Goal: Task Accomplishment & Management: Use online tool/utility

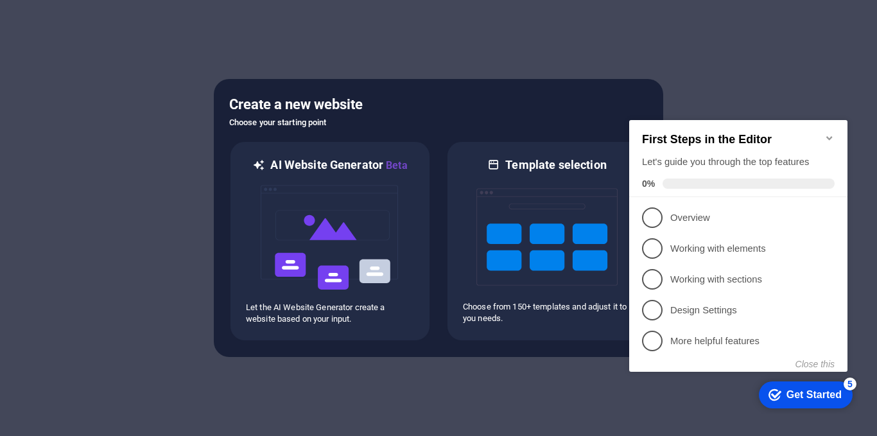
click at [832, 135] on icon "Minimize checklist" at bounding box center [830, 138] width 10 height 10
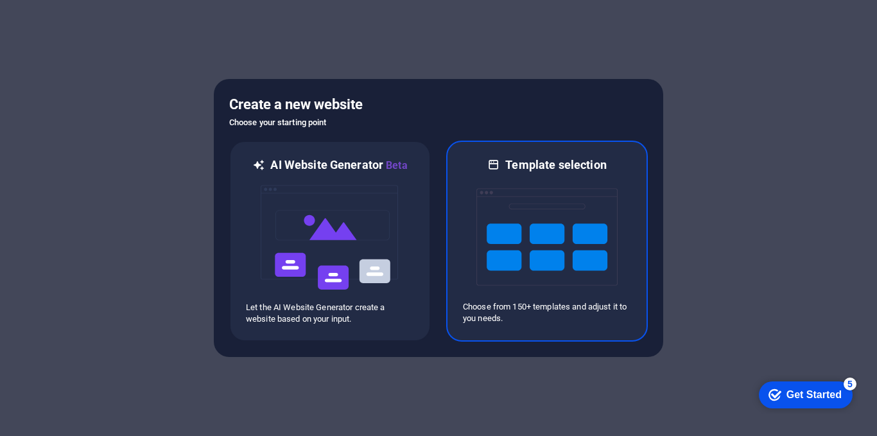
click at [559, 246] on img at bounding box center [546, 237] width 141 height 128
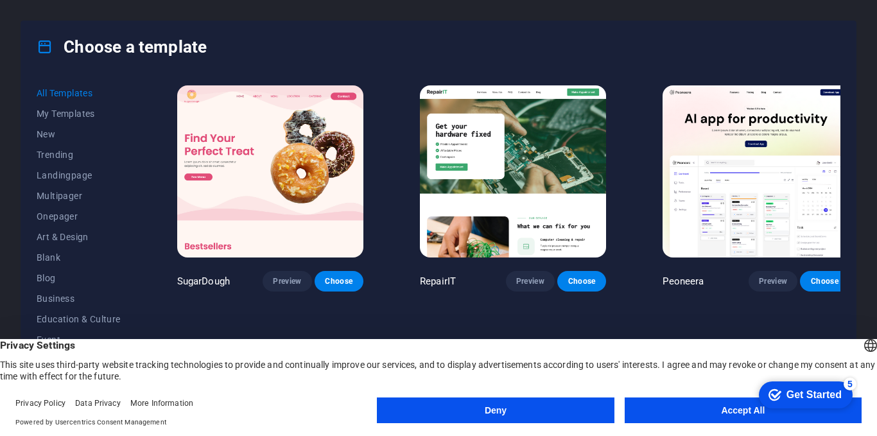
click at [729, 412] on button "Accept All" at bounding box center [743, 410] width 237 height 26
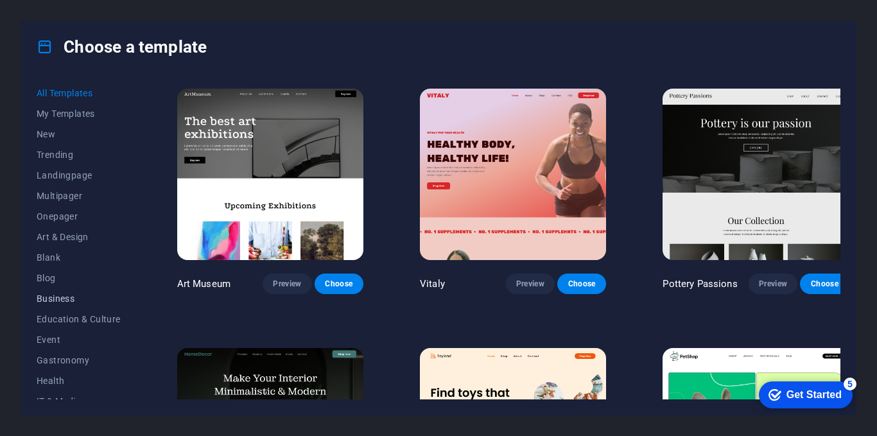
scroll to position [64, 0]
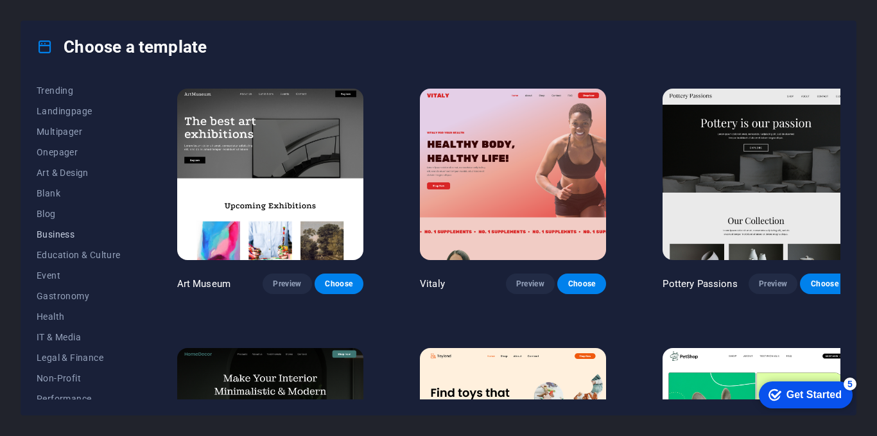
click at [57, 231] on span "Business" at bounding box center [79, 234] width 84 height 10
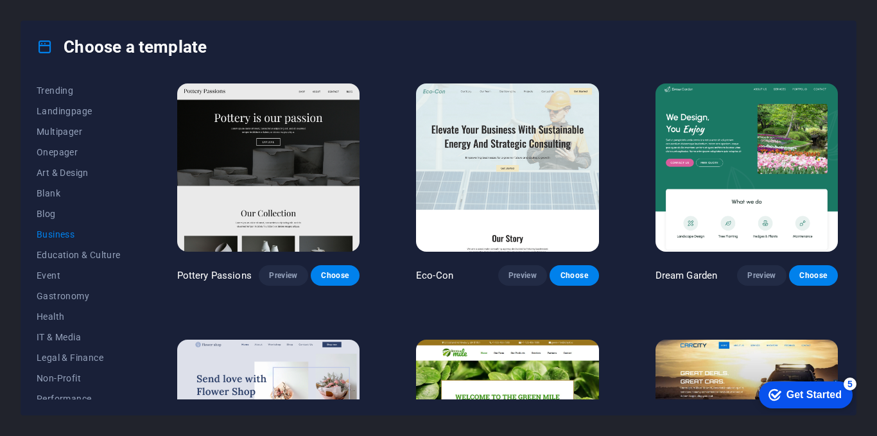
scroll to position [0, 0]
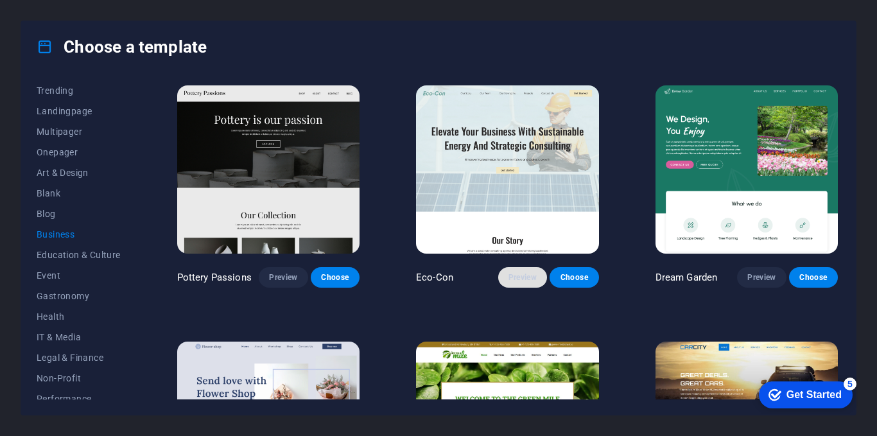
click at [517, 275] on span "Preview" at bounding box center [523, 277] width 28 height 10
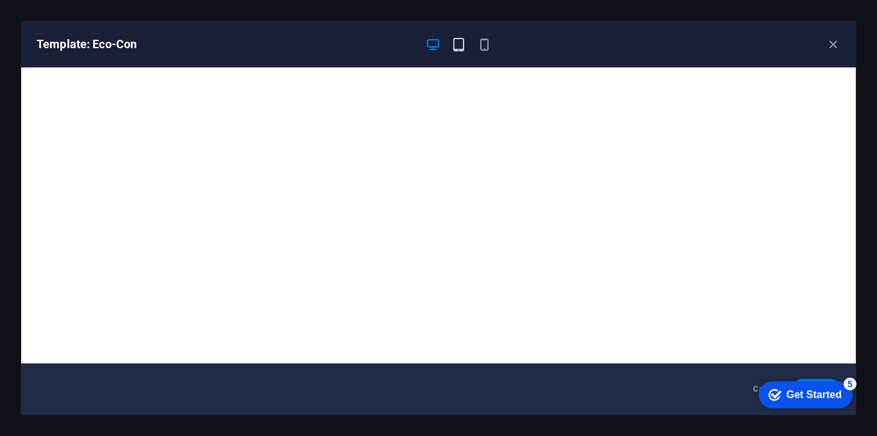
click at [460, 40] on icon "button" at bounding box center [458, 44] width 15 height 15
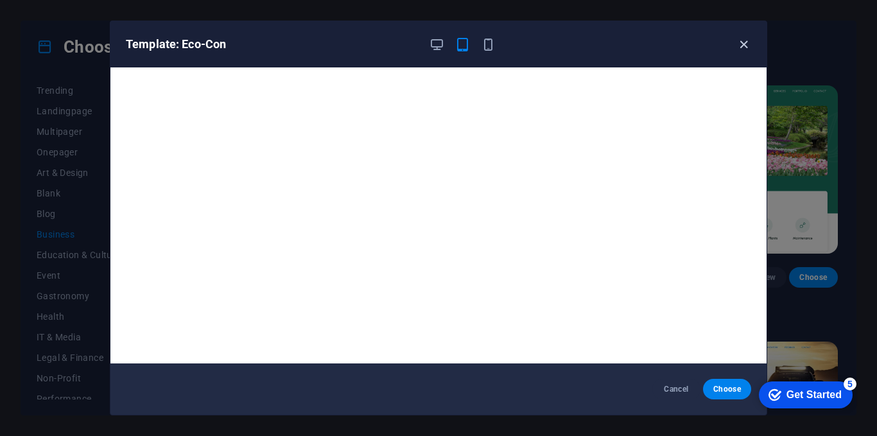
click at [751, 46] on icon "button" at bounding box center [744, 44] width 15 height 15
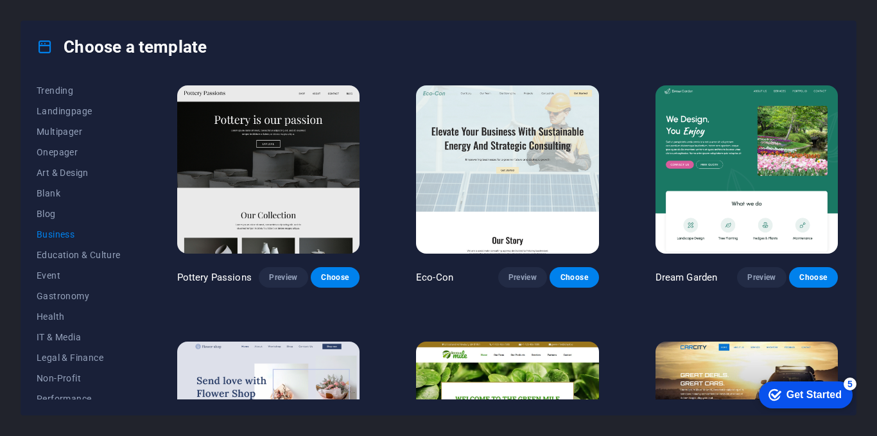
click at [300, 148] on img at bounding box center [268, 169] width 182 height 168
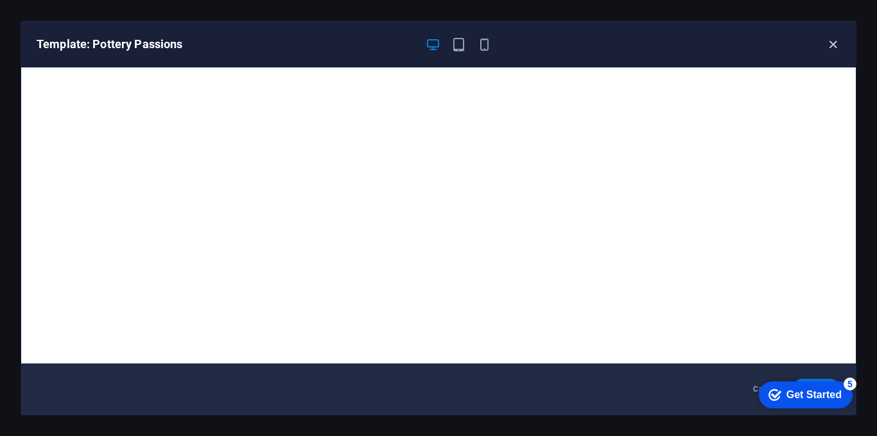
click at [831, 46] on icon "button" at bounding box center [833, 44] width 15 height 15
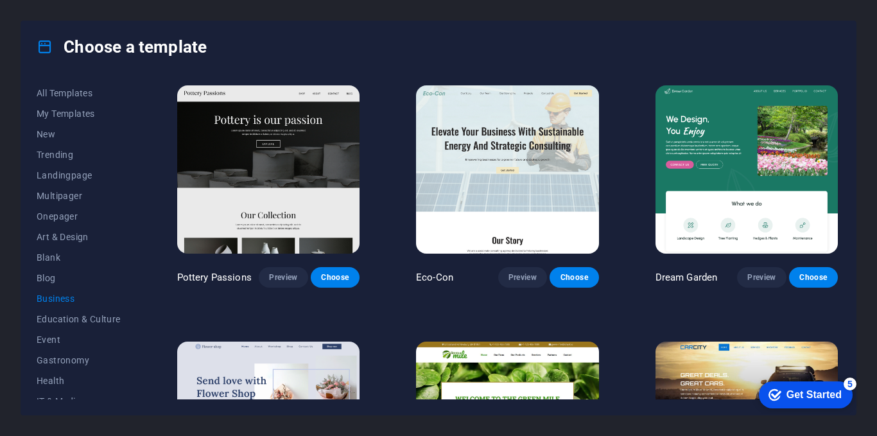
click at [506, 152] on img at bounding box center [507, 169] width 182 height 168
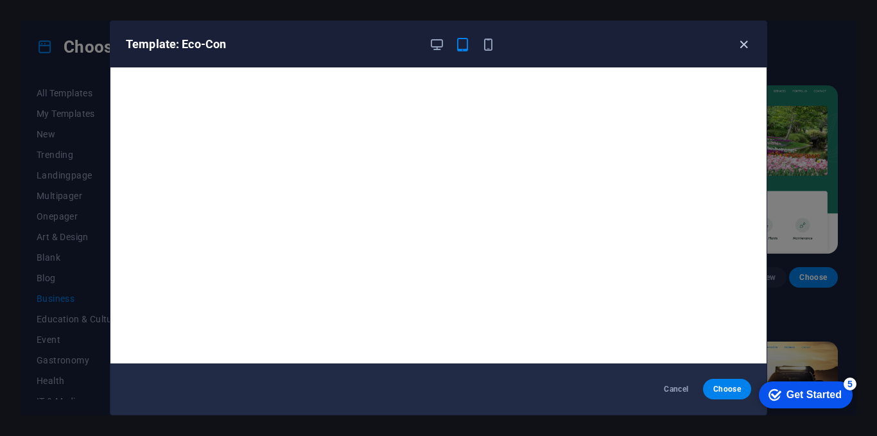
click at [743, 48] on icon "button" at bounding box center [744, 44] width 15 height 15
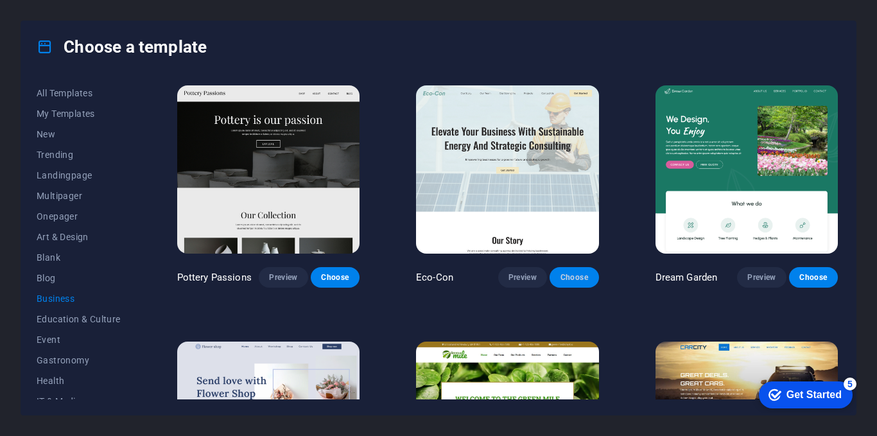
click at [573, 274] on span "Choose" at bounding box center [574, 277] width 28 height 10
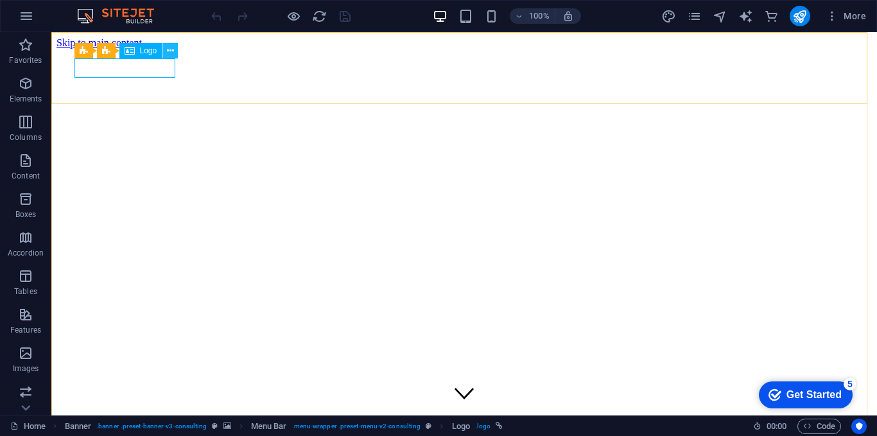
click at [168, 51] on icon at bounding box center [170, 50] width 7 height 13
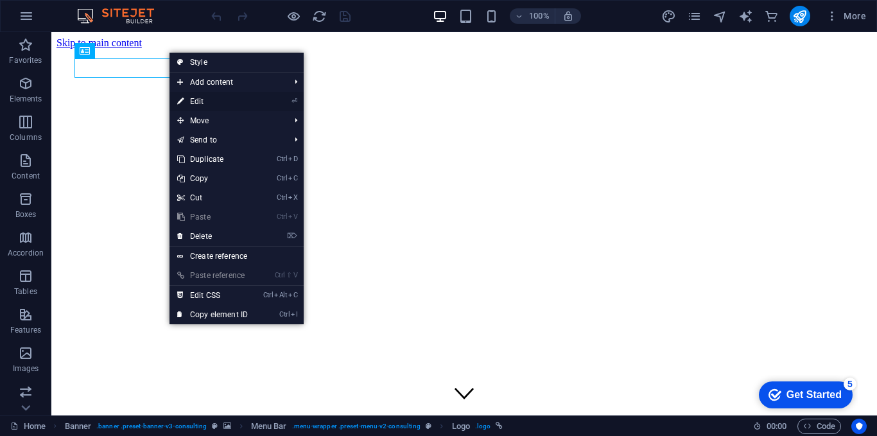
drag, startPoint x: 190, startPoint y: 99, endPoint x: 35, endPoint y: 111, distance: 155.2
click at [190, 99] on link "⏎ Edit" at bounding box center [213, 101] width 86 height 19
select select "px"
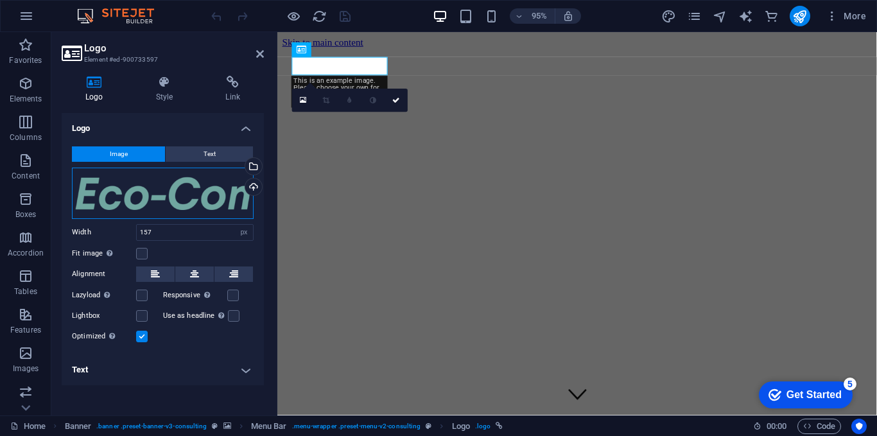
click at [171, 196] on div "Drag files here, click to choose files or select files from Files or our free s…" at bounding box center [163, 193] width 182 height 51
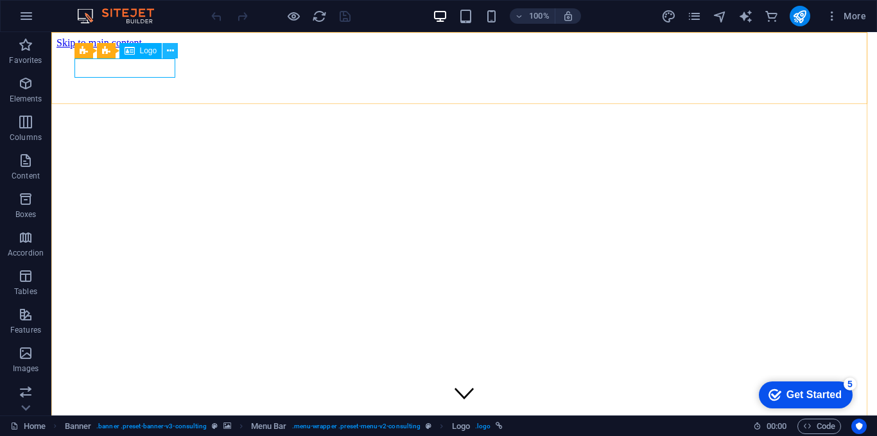
click at [168, 56] on icon at bounding box center [170, 50] width 7 height 13
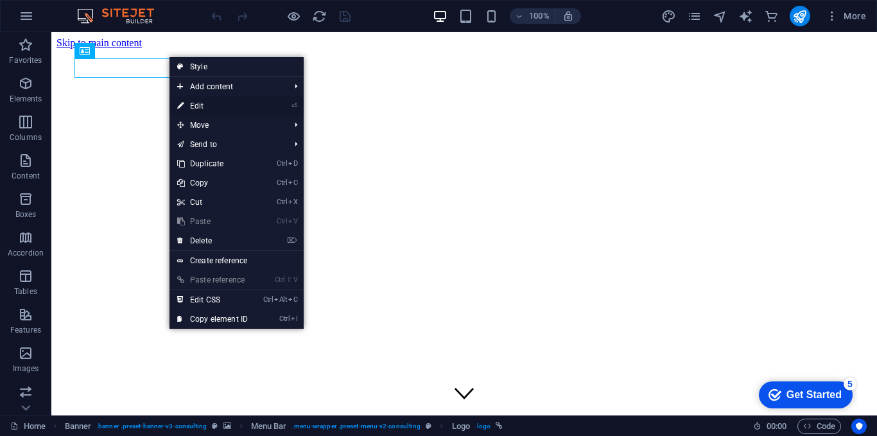
click at [202, 100] on link "⏎ Edit" at bounding box center [213, 105] width 86 height 19
select select "px"
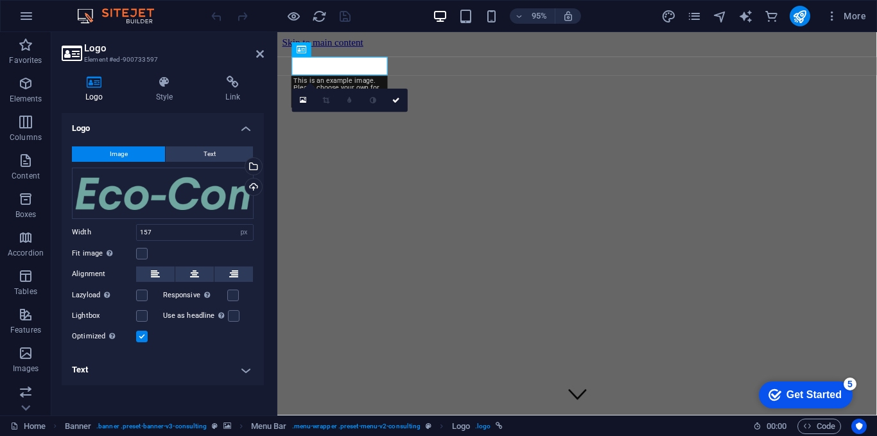
click at [244, 369] on h4 "Text" at bounding box center [163, 369] width 202 height 31
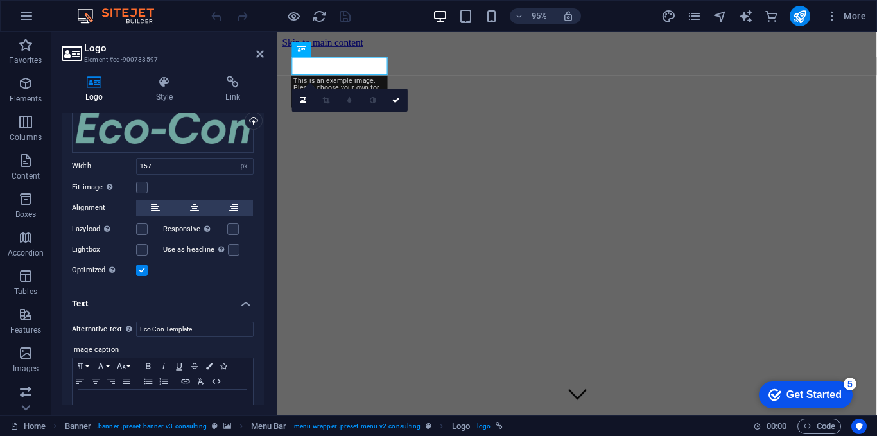
scroll to position [101, 0]
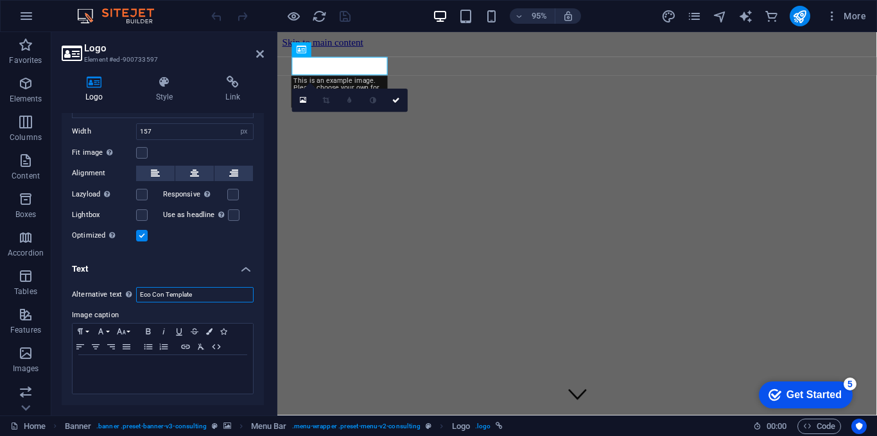
drag, startPoint x: 205, startPoint y: 293, endPoint x: 115, endPoint y: 293, distance: 89.9
click at [115, 293] on div "Alternative text The alternative text is used by devices that cannot display im…" at bounding box center [163, 294] width 182 height 15
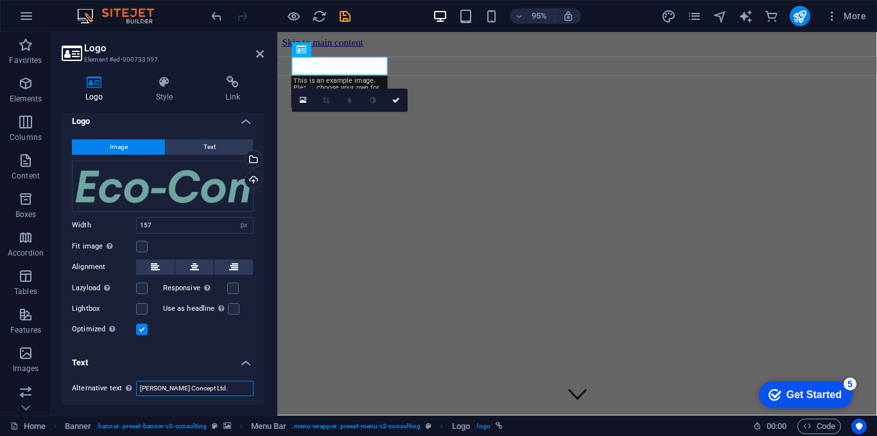
scroll to position [0, 0]
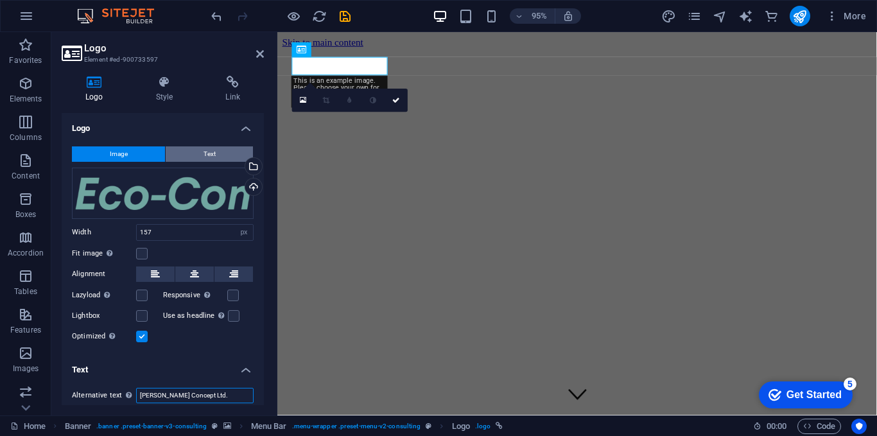
type input "[PERSON_NAME] Concept Ltd."
click at [198, 150] on button "Text" at bounding box center [209, 153] width 87 height 15
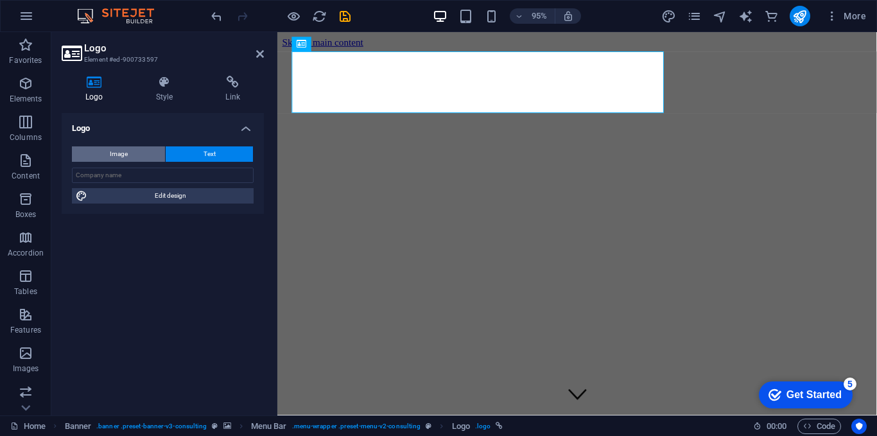
click at [135, 157] on button "Image" at bounding box center [118, 153] width 93 height 15
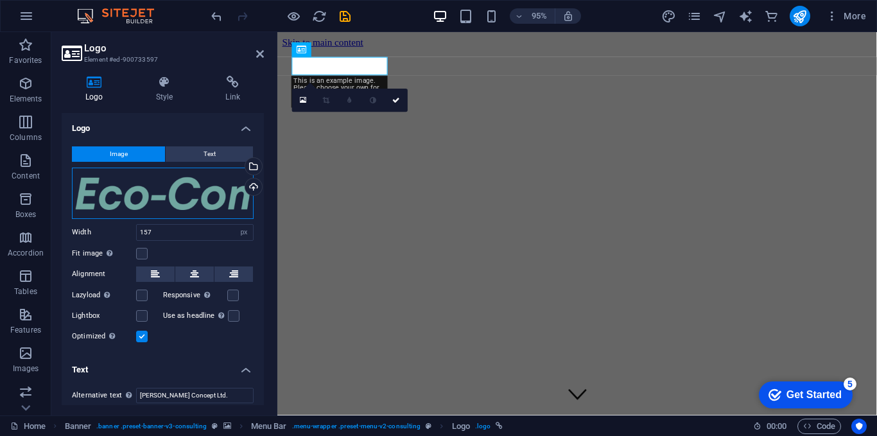
click at [175, 199] on div "Drag files here, click to choose files or select files from Files or our free s…" at bounding box center [163, 193] width 182 height 51
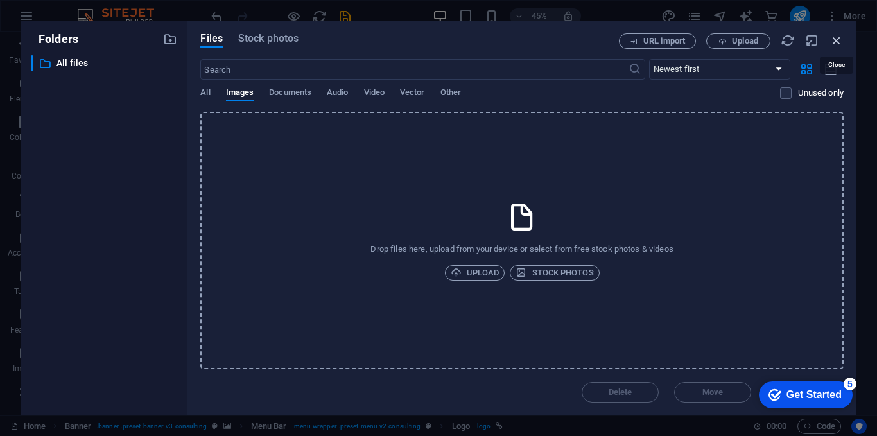
click at [839, 42] on icon "button" at bounding box center [837, 40] width 14 height 14
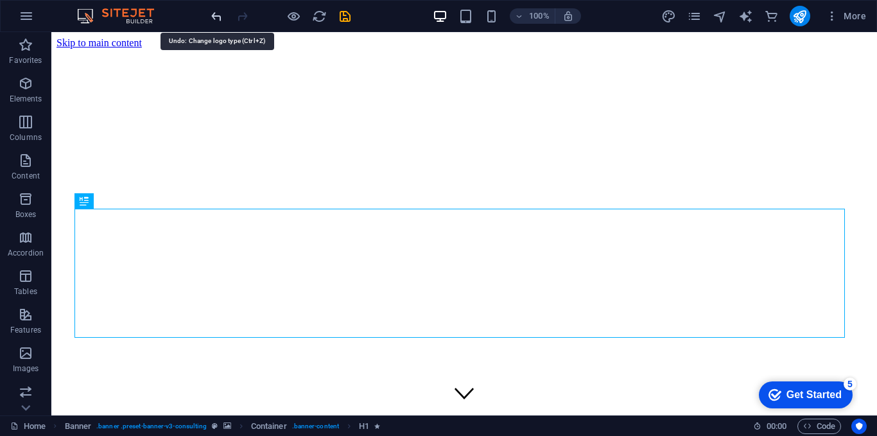
click at [220, 17] on icon "undo" at bounding box center [216, 16] width 15 height 15
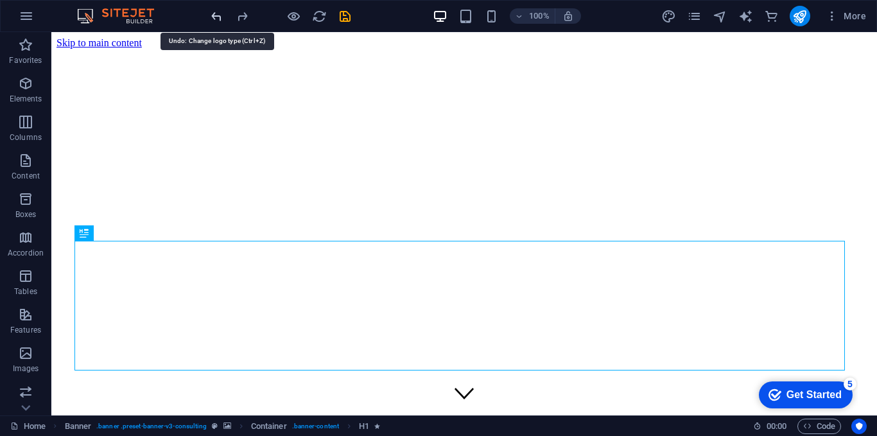
click at [214, 17] on icon "undo" at bounding box center [216, 16] width 15 height 15
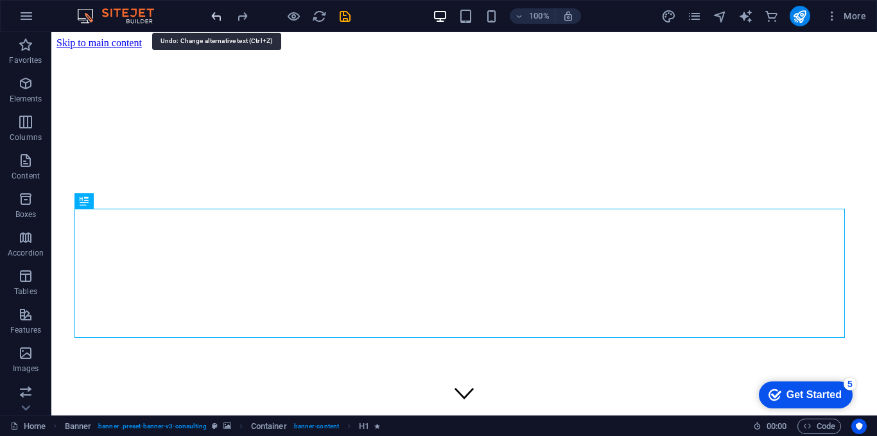
click at [214, 17] on icon "undo" at bounding box center [216, 16] width 15 height 15
click at [837, 21] on icon "button" at bounding box center [832, 16] width 13 height 13
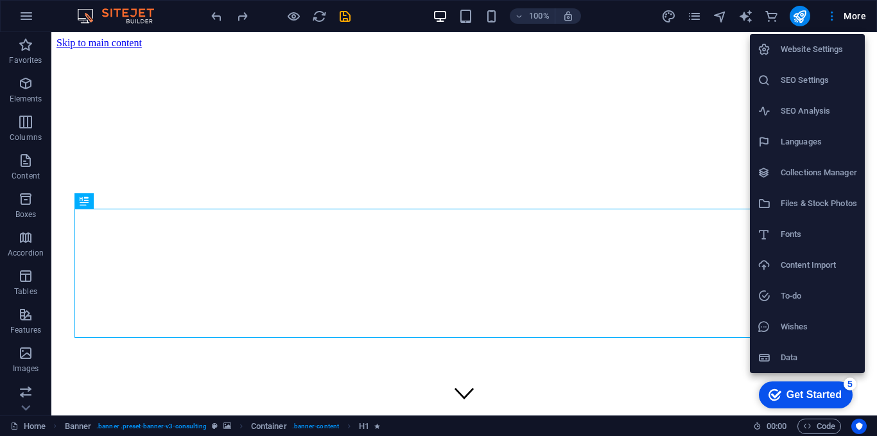
click at [715, 57] on div at bounding box center [438, 218] width 877 height 436
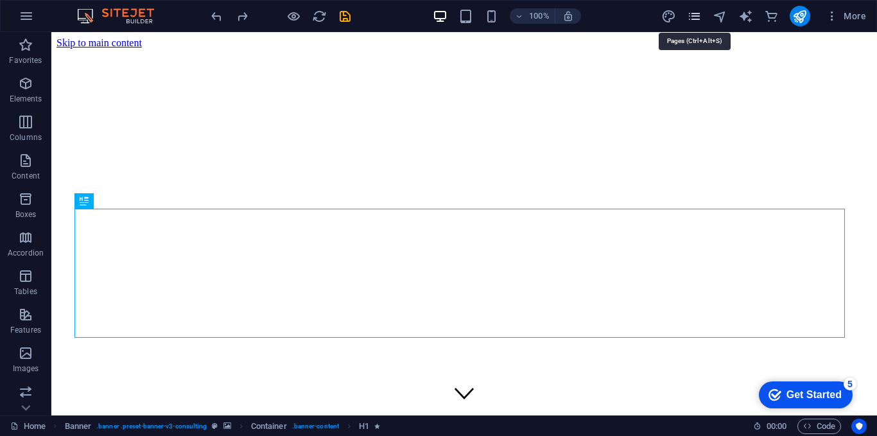
click at [700, 19] on icon "pages" at bounding box center [694, 16] width 15 height 15
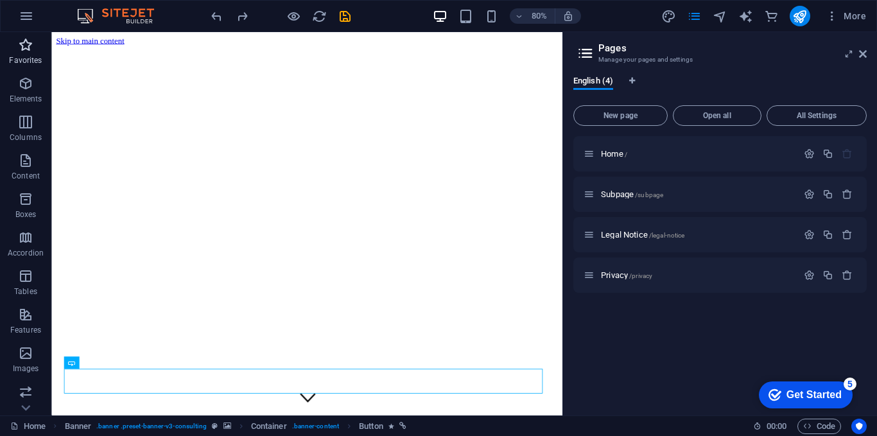
click at [22, 57] on p "Favorites" at bounding box center [25, 60] width 33 height 10
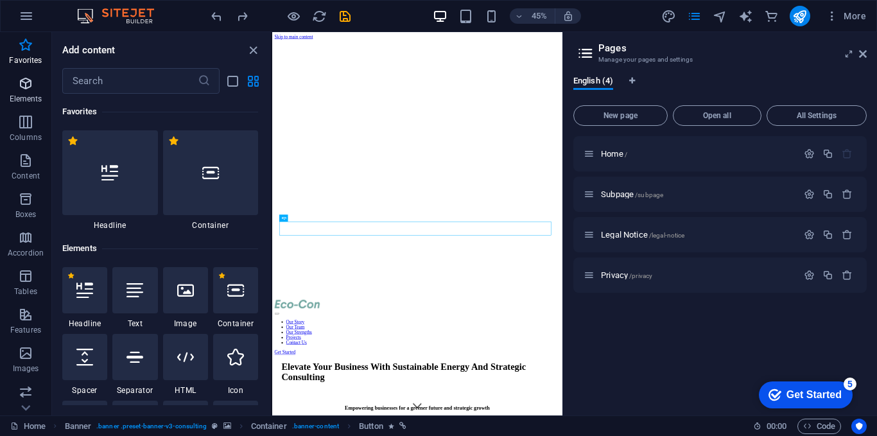
click at [27, 100] on p "Elements" at bounding box center [26, 99] width 33 height 10
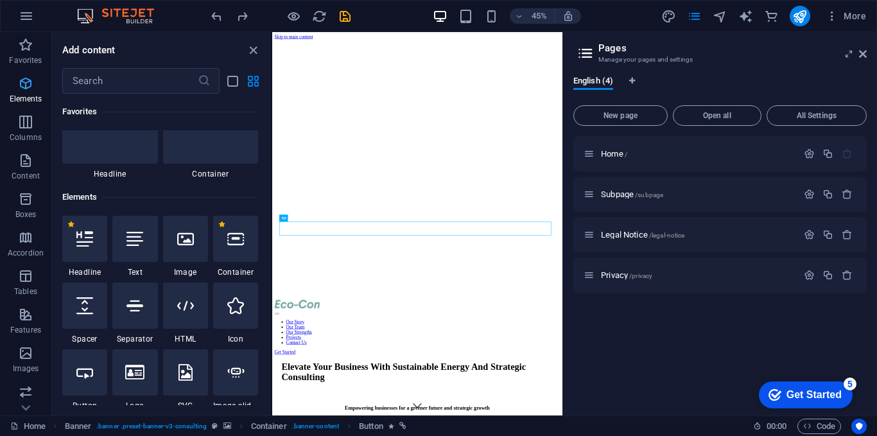
scroll to position [137, 0]
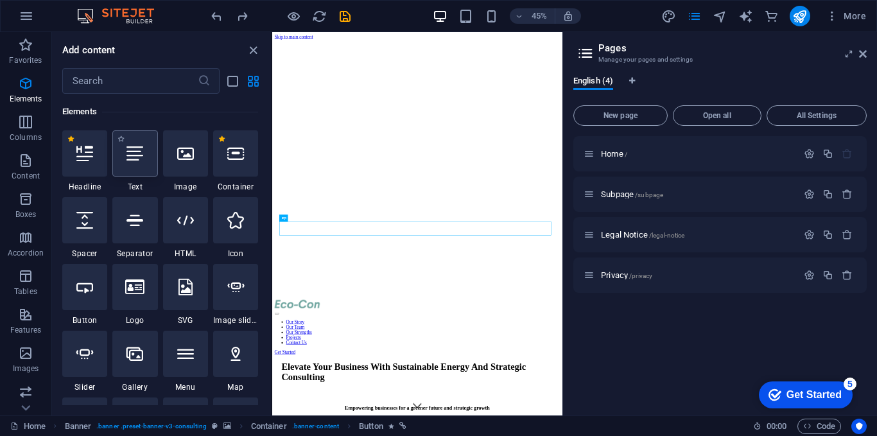
click at [143, 164] on div at bounding box center [134, 153] width 45 height 46
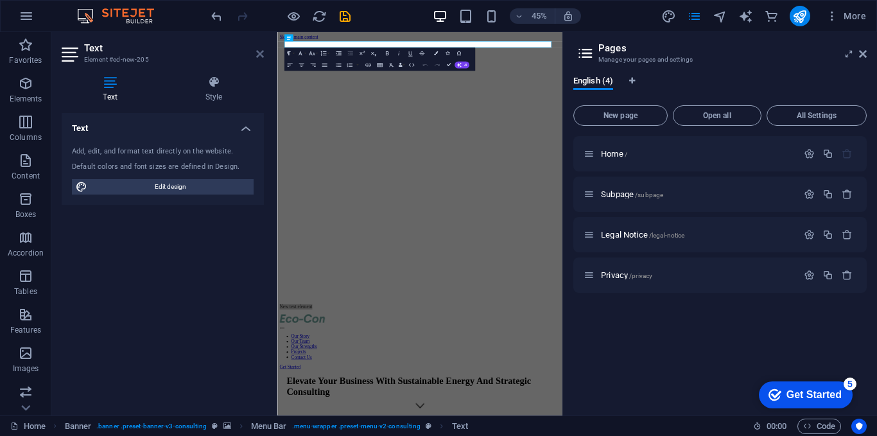
click at [260, 53] on icon at bounding box center [260, 54] width 8 height 10
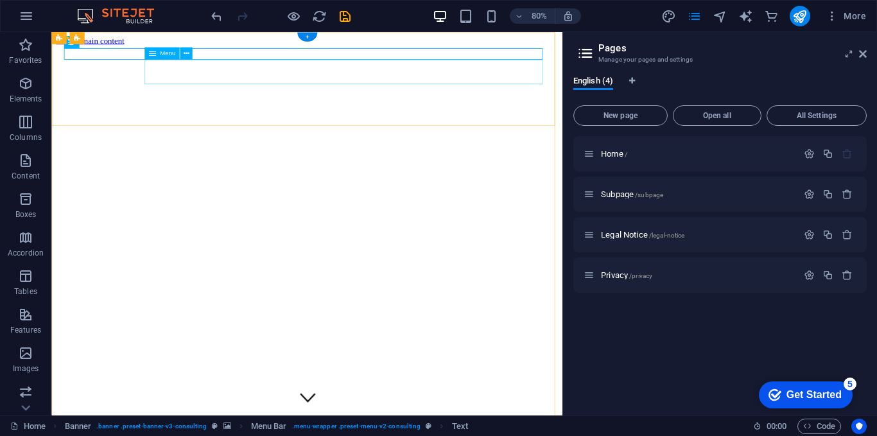
click at [186, 52] on icon at bounding box center [186, 54] width 6 height 11
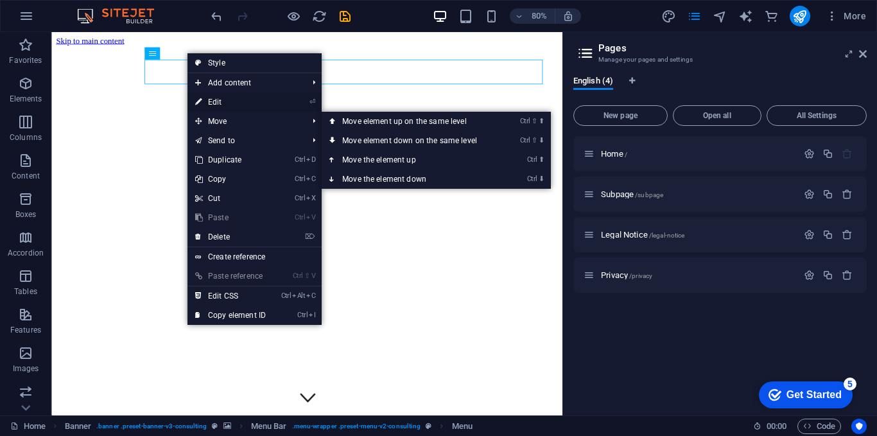
click at [217, 104] on link "⏎ Edit" at bounding box center [231, 101] width 86 height 19
select select
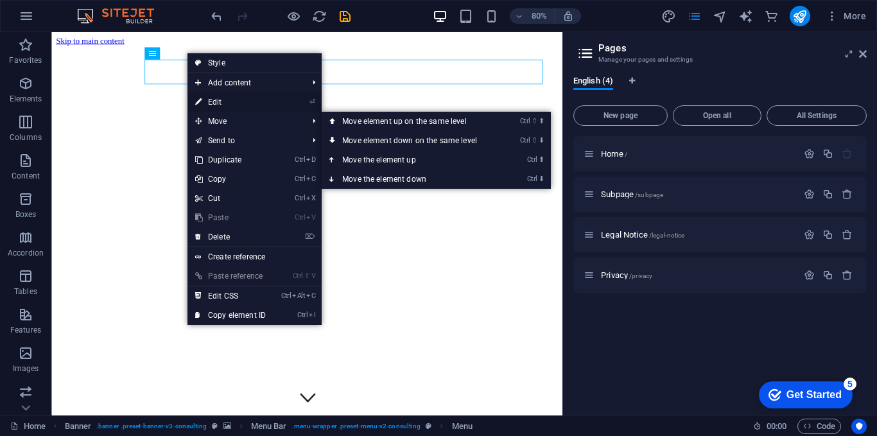
select select
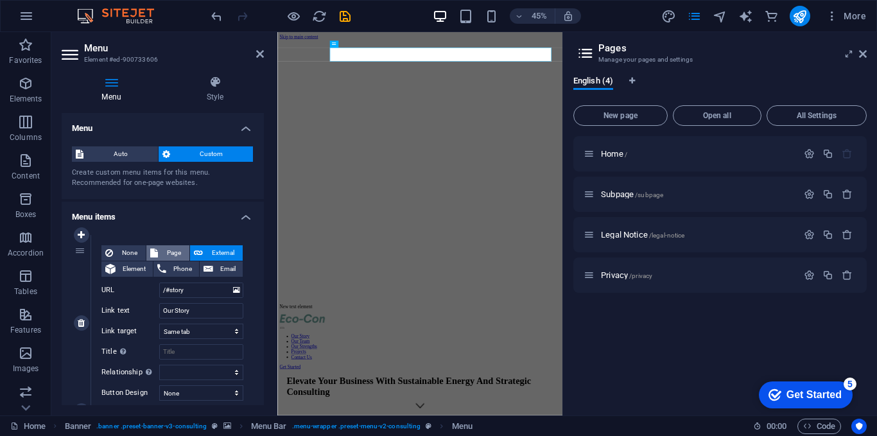
click at [180, 250] on span "Page" at bounding box center [174, 252] width 24 height 15
select select
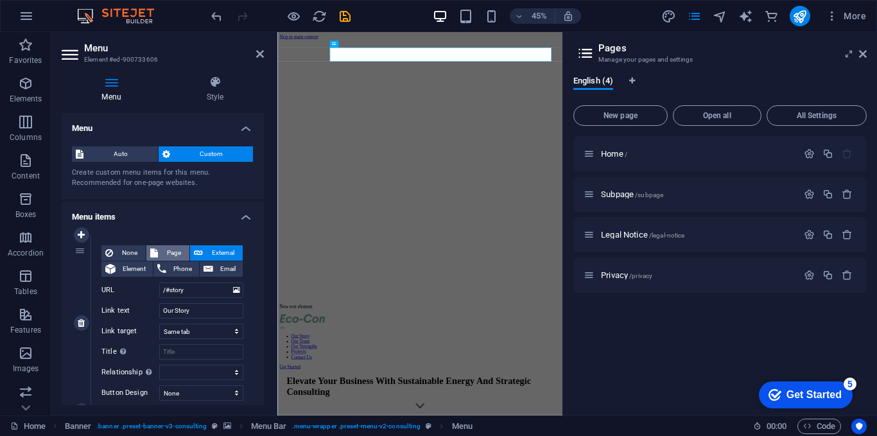
select select
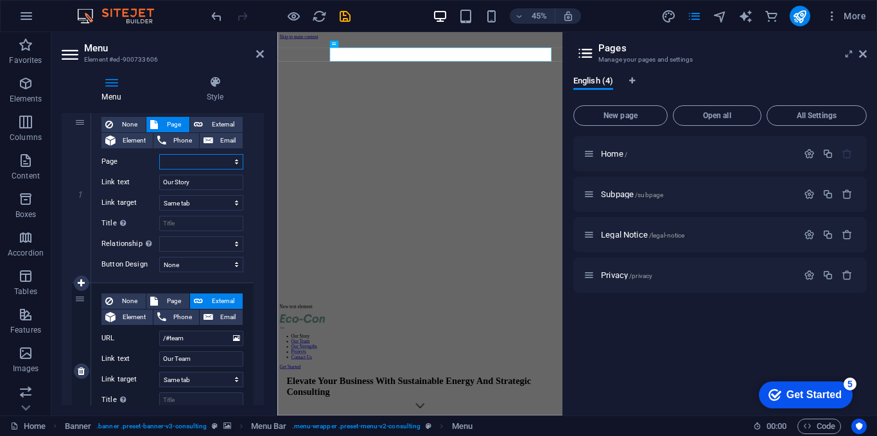
scroll to position [64, 0]
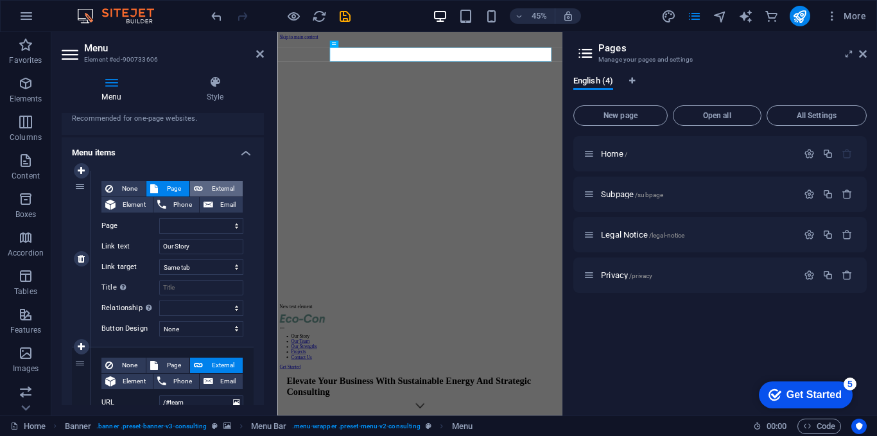
click at [219, 184] on span "External" at bounding box center [223, 188] width 32 height 15
select select "blank"
select select
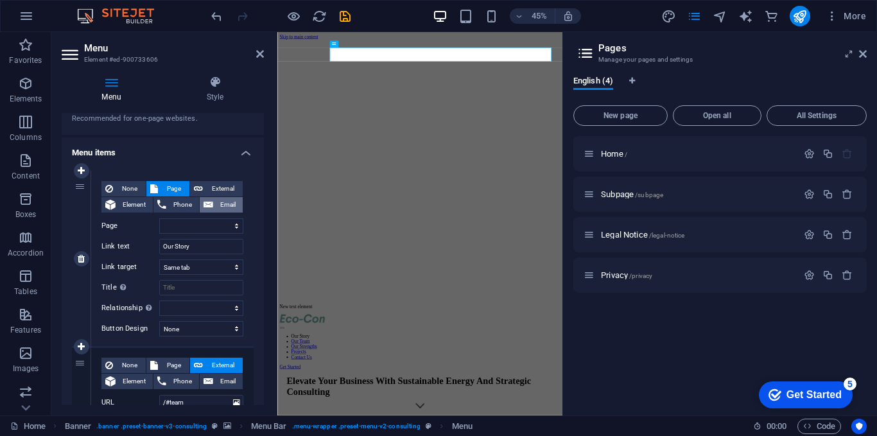
select select
drag, startPoint x: 206, startPoint y: 250, endPoint x: 155, endPoint y: 252, distance: 51.4
click at [155, 252] on div "Link text Our Story" at bounding box center [172, 246] width 142 height 15
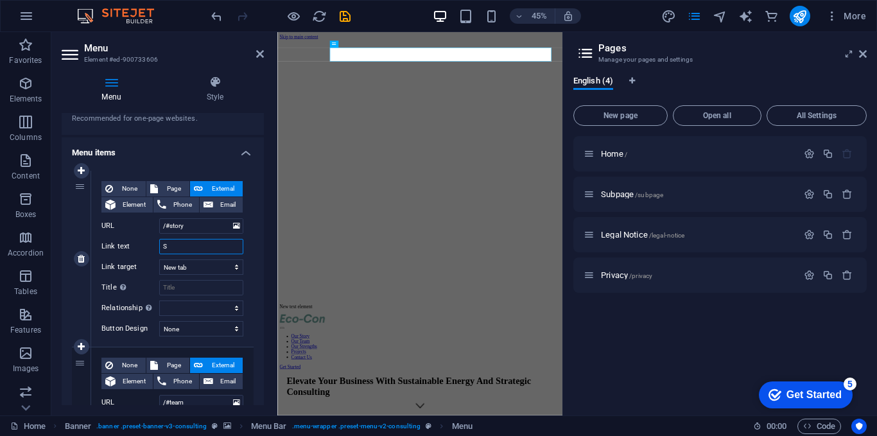
type input "Se"
select select
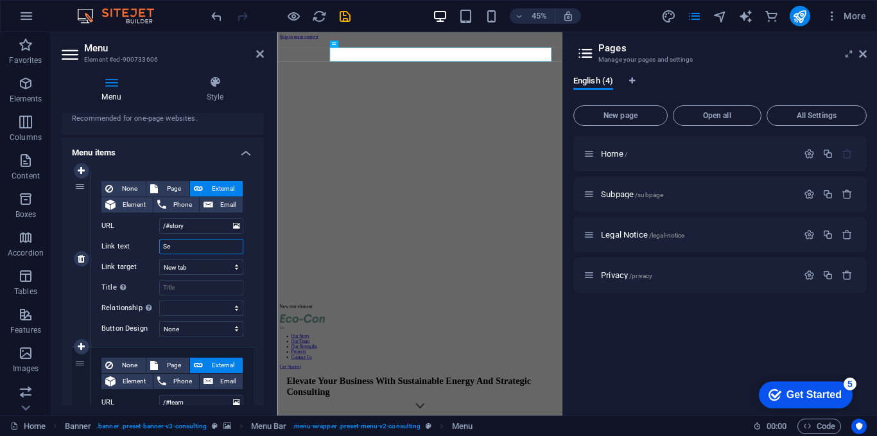
select select
type input "Services"
select select
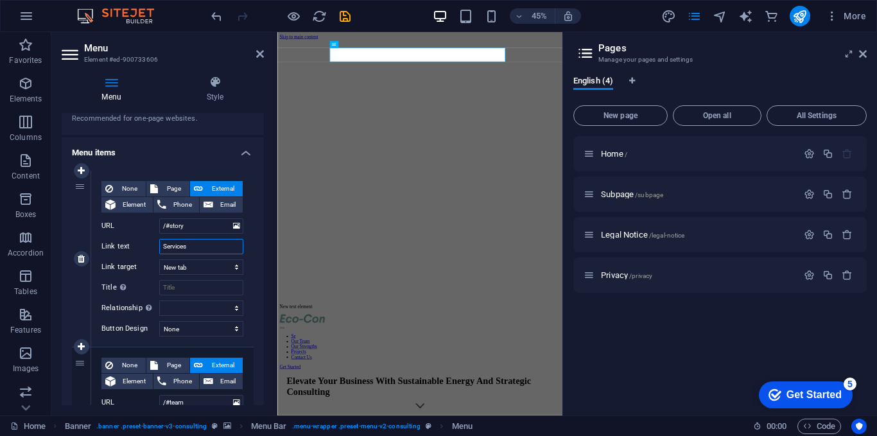
select select
type input "Services"
click at [210, 270] on select "New tab Same tab Overlay" at bounding box center [201, 266] width 84 height 15
select select
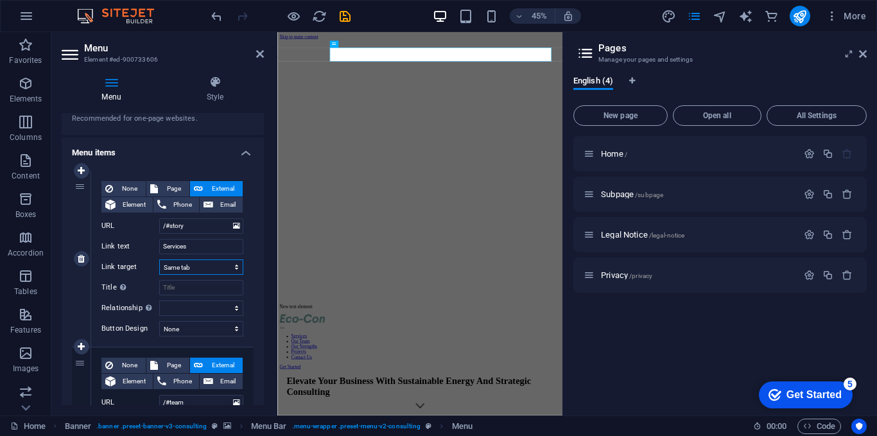
click at [159, 259] on select "New tab Same tab Overlay" at bounding box center [201, 266] width 84 height 15
click at [201, 297] on div "None Page External Element Phone Email Page Home Subpage Legal Notice Privacy E…" at bounding box center [172, 248] width 142 height 135
select select
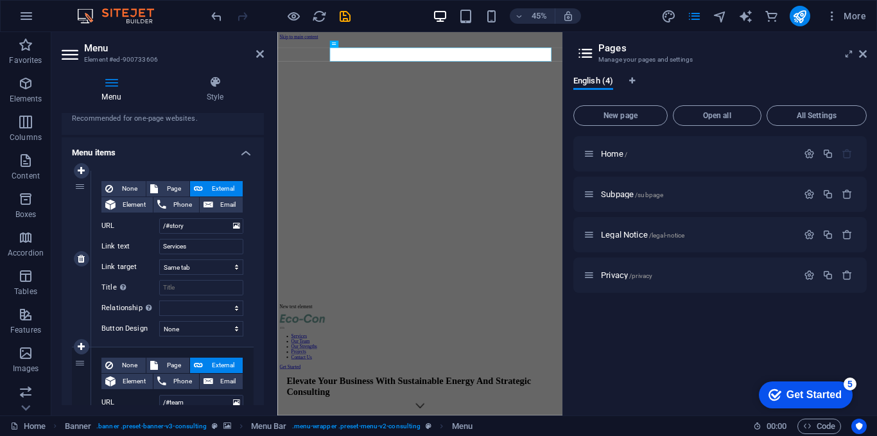
select select
click at [199, 266] on select "New tab Same tab Overlay" at bounding box center [201, 266] width 84 height 15
click at [159, 259] on select "New tab Same tab Overlay" at bounding box center [201, 266] width 84 height 15
click at [204, 263] on select "New tab Same tab Overlay" at bounding box center [201, 266] width 84 height 15
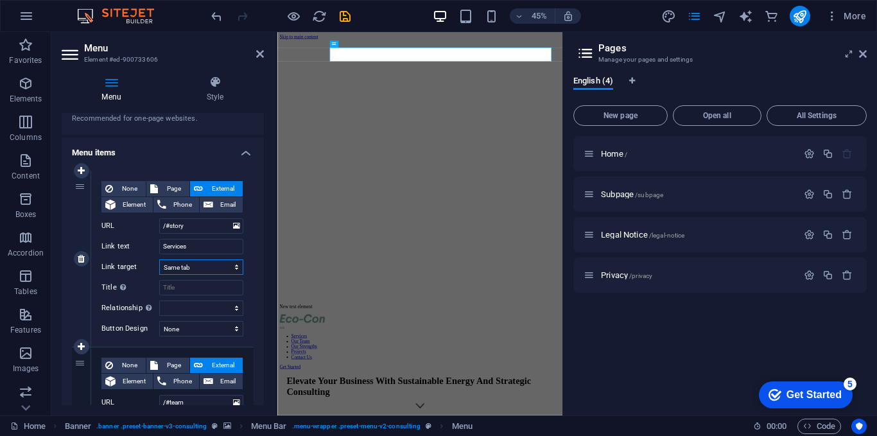
click at [204, 263] on select "New tab Same tab Overlay" at bounding box center [201, 266] width 84 height 15
click at [101, 303] on div "None Page External Element Phone Email Page Home Subpage Legal Notice Privacy E…" at bounding box center [172, 259] width 162 height 176
click at [196, 225] on input "/#story" at bounding box center [201, 225] width 84 height 15
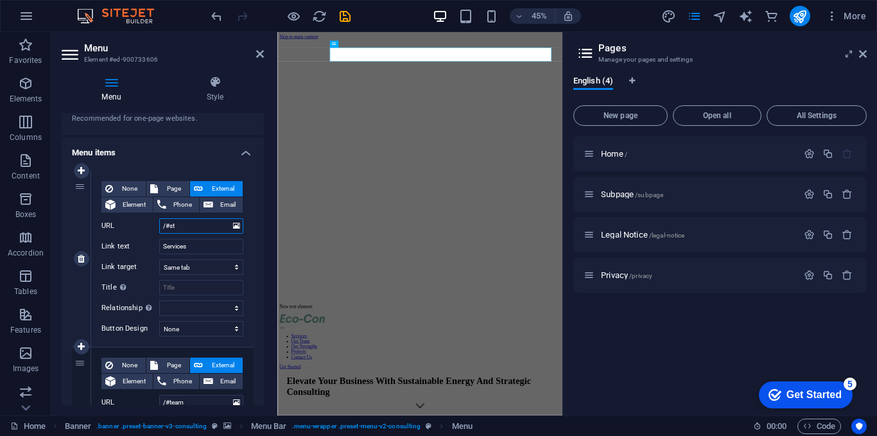
type input "/#s"
select select
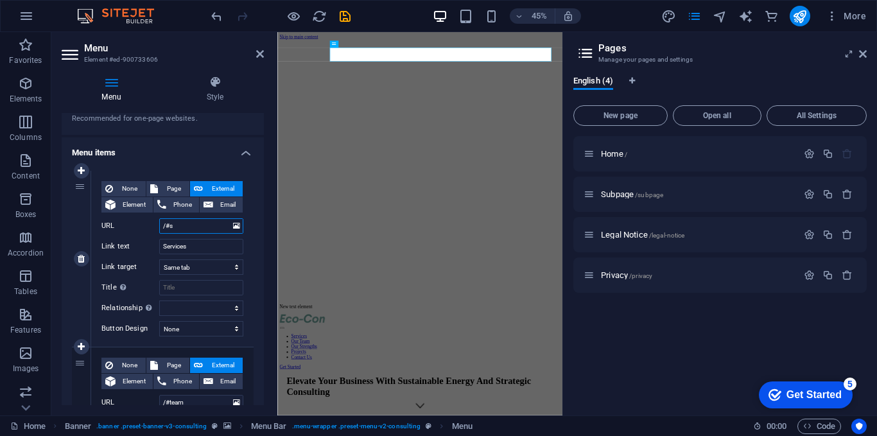
select select
type input "/#se"
select select
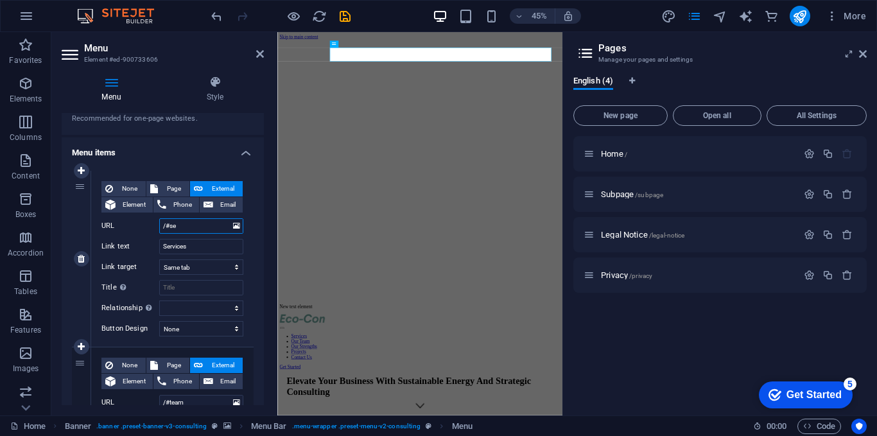
select select
type input "/#ser"
select select
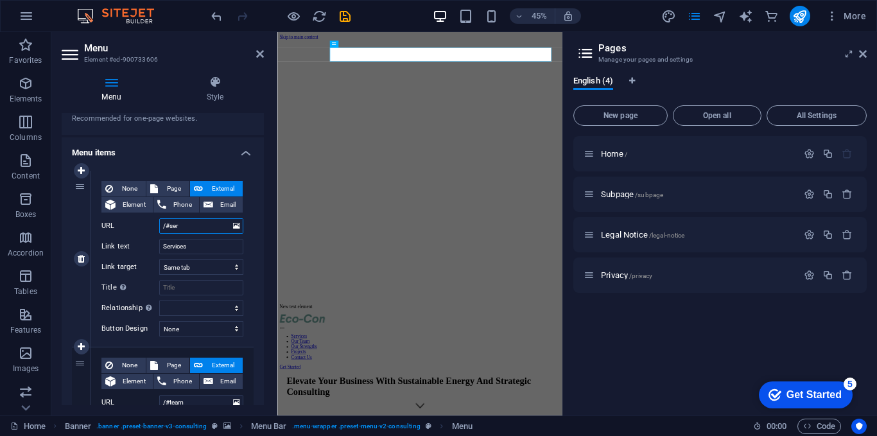
select select
type input "/#servi"
select select
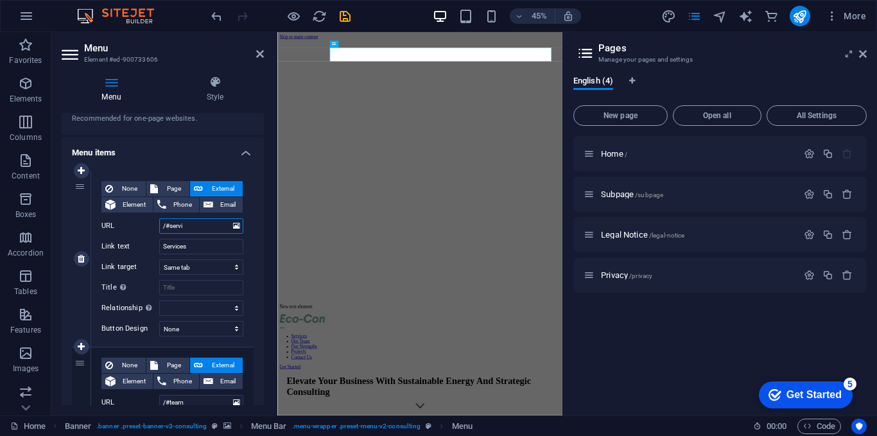
select select
type input "/#service"
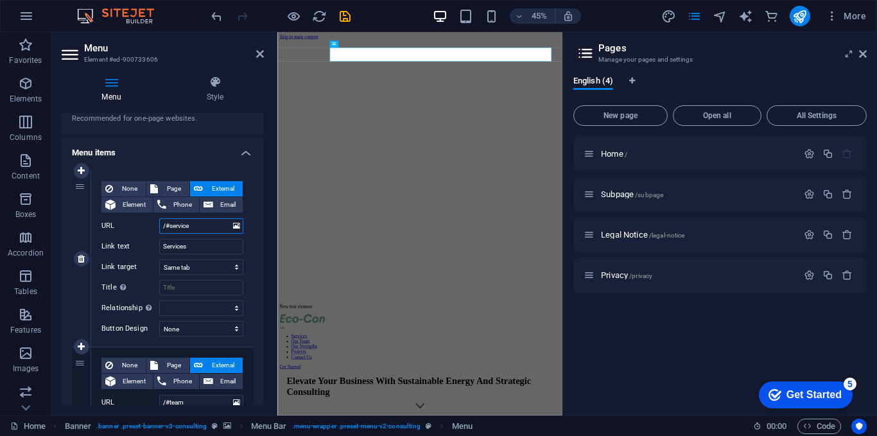
select select
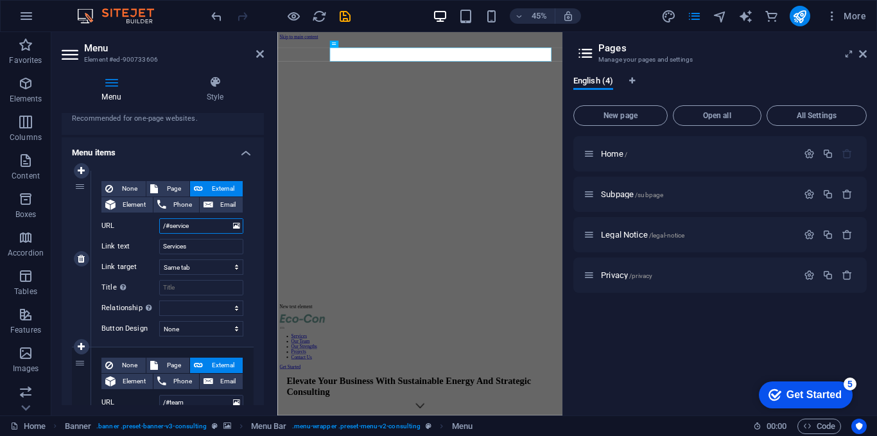
type input "/#services"
select select
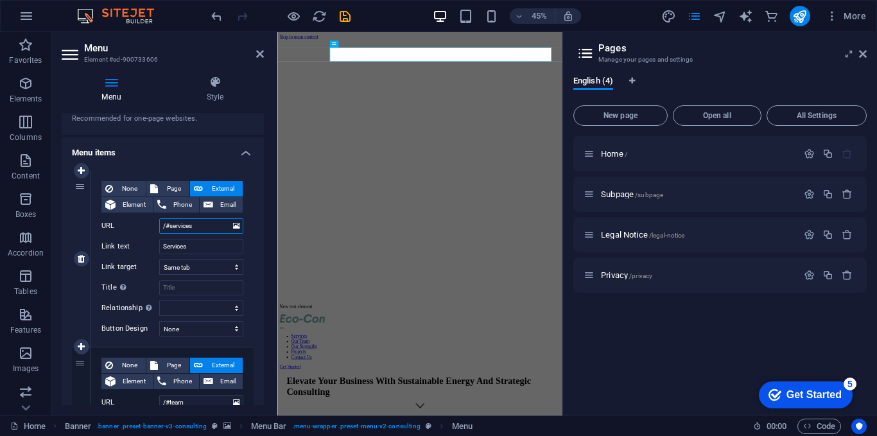
select select
type input "/#services"
click at [136, 207] on span "Element" at bounding box center [134, 204] width 30 height 15
select select
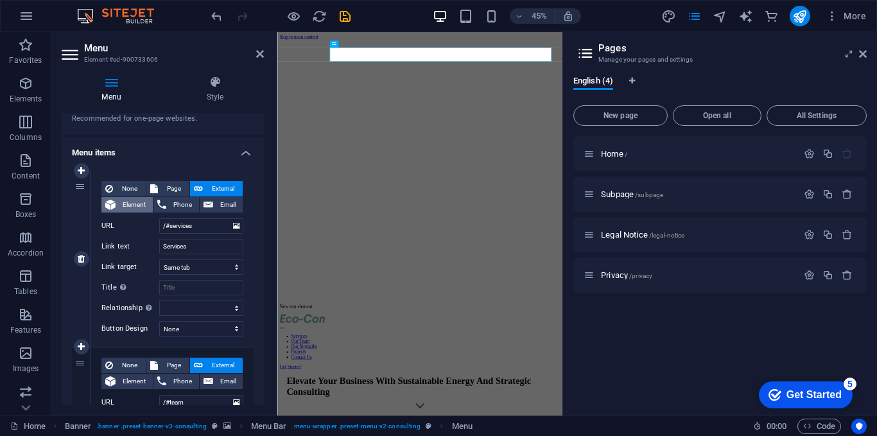
select select
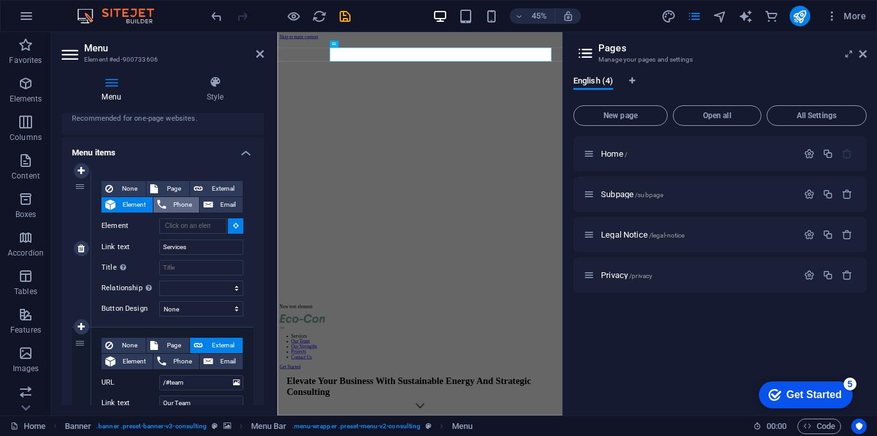
click at [179, 205] on span "Phone" at bounding box center [182, 204] width 25 height 15
select select
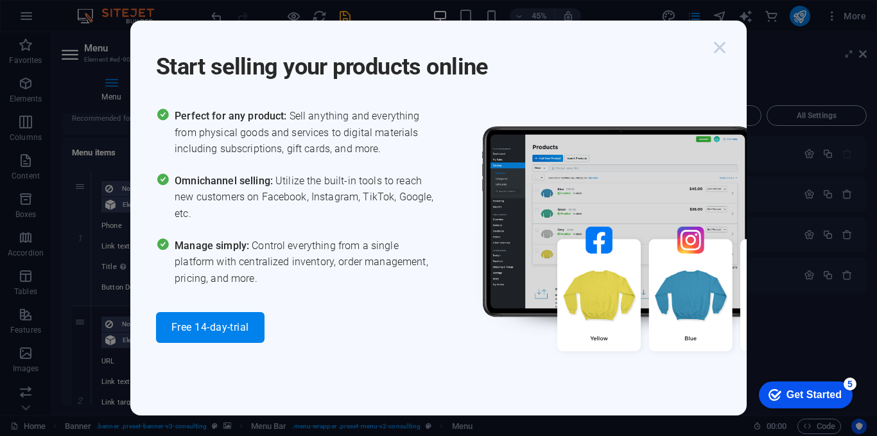
click at [725, 48] on icon "button" at bounding box center [719, 47] width 23 height 23
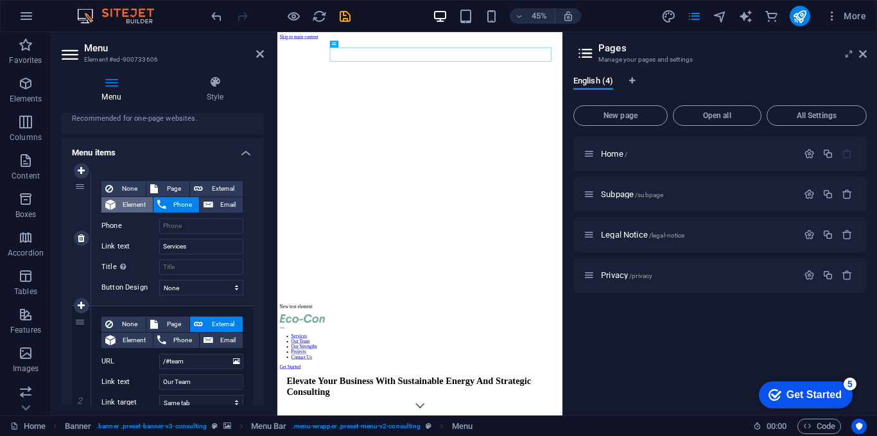
click at [135, 204] on span "Element" at bounding box center [134, 204] width 30 height 15
select select
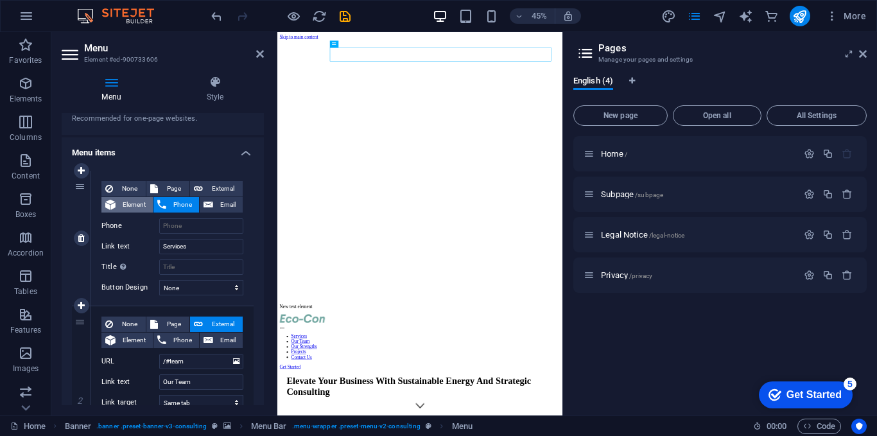
select select
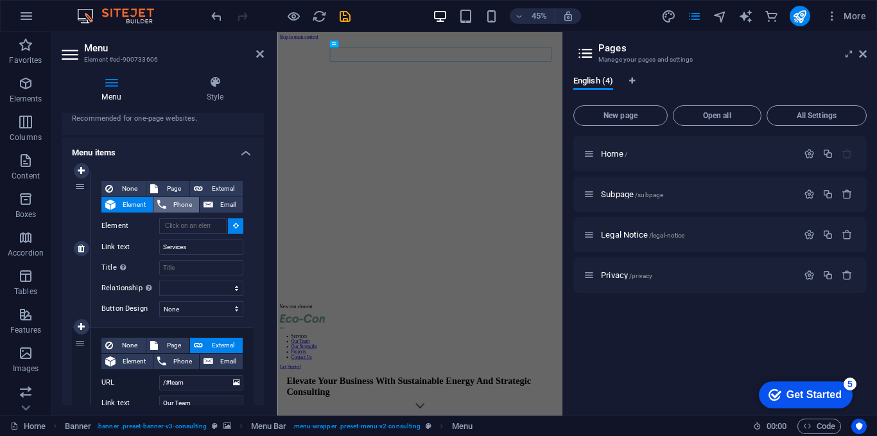
click at [181, 201] on span "Phone" at bounding box center [182, 204] width 25 height 15
select select
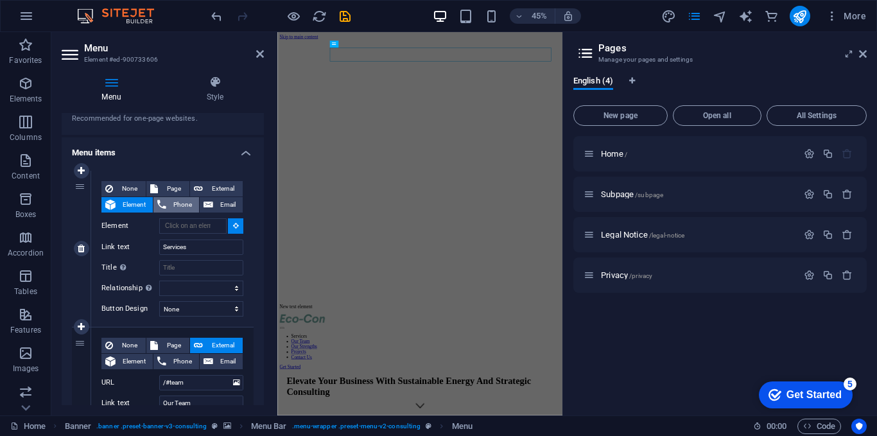
select select
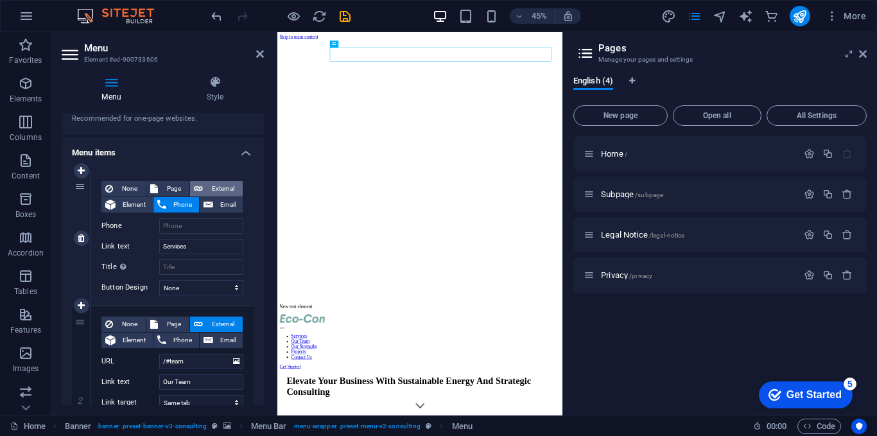
click at [216, 181] on span "External" at bounding box center [223, 188] width 32 height 15
select select "blank"
select select
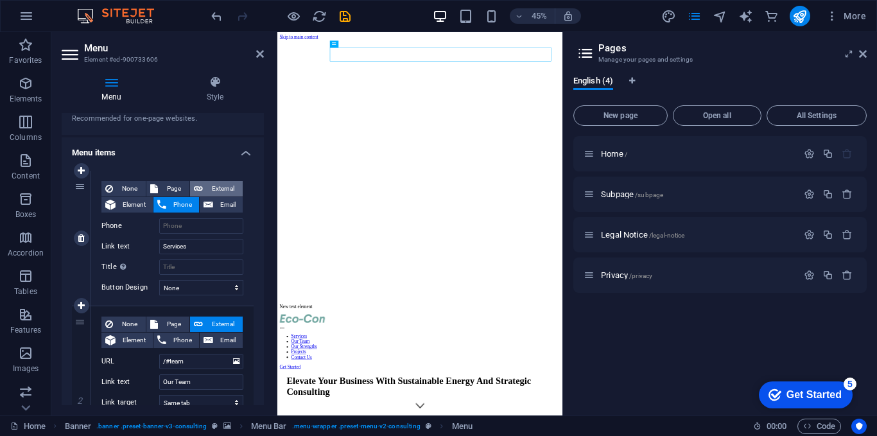
select select
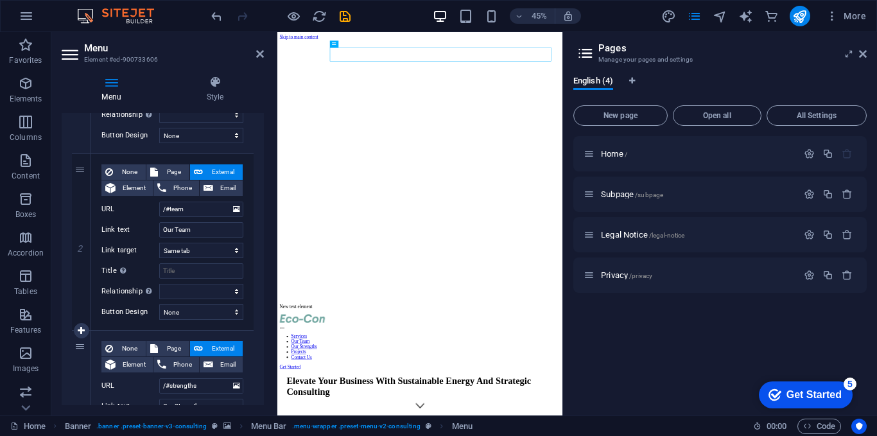
scroll to position [257, 0]
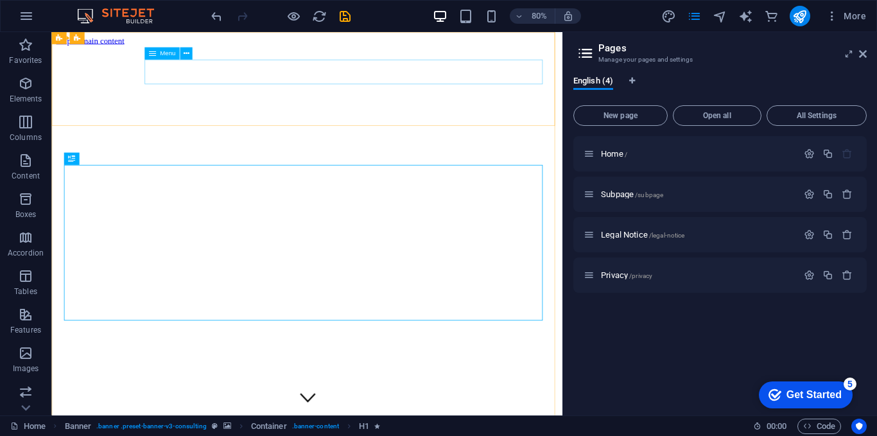
click at [155, 55] on icon at bounding box center [151, 54] width 7 height 12
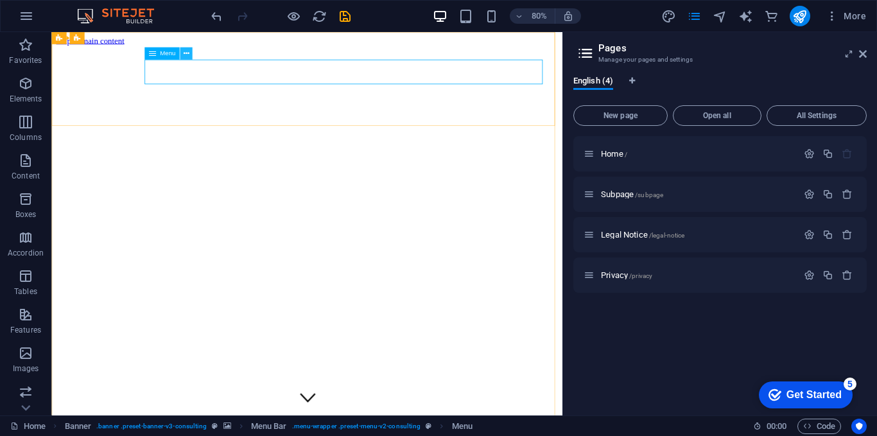
click at [186, 59] on button at bounding box center [186, 54] width 12 height 12
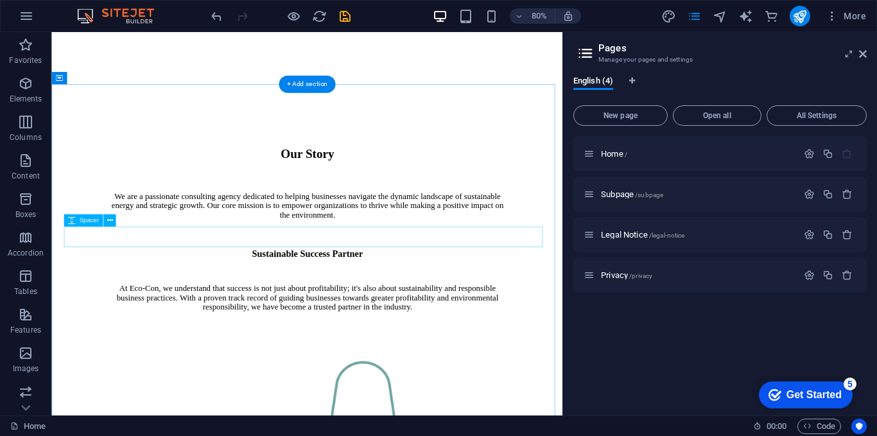
scroll to position [1027, 0]
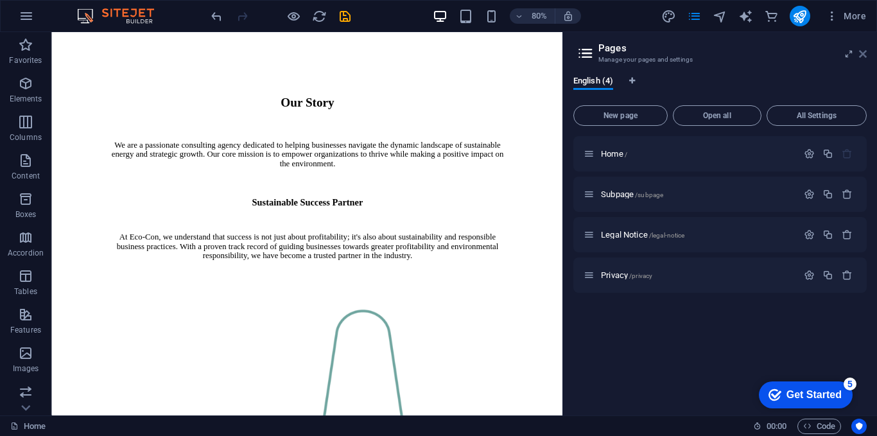
drag, startPoint x: 864, startPoint y: 54, endPoint x: 604, endPoint y: 74, distance: 260.8
click at [864, 54] on icon at bounding box center [863, 54] width 8 height 10
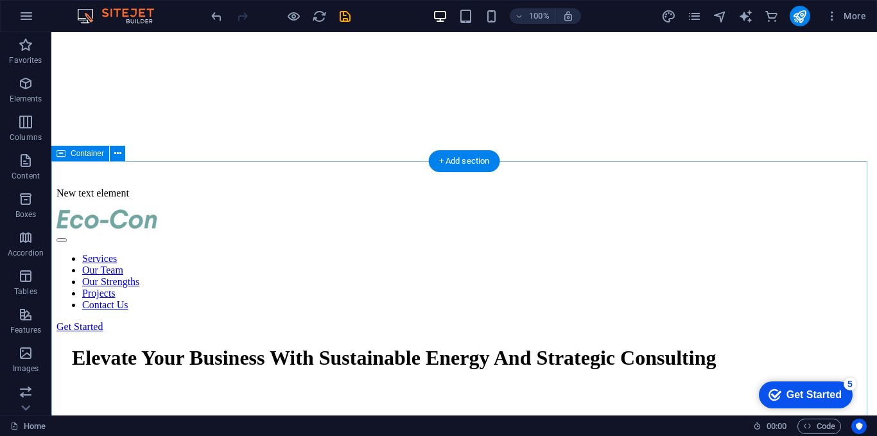
scroll to position [385, 0]
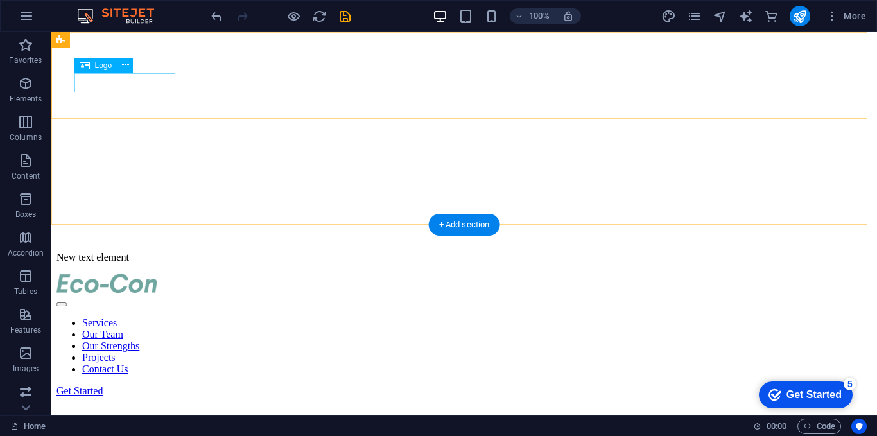
click at [148, 274] on div at bounding box center [465, 285] width 816 height 22
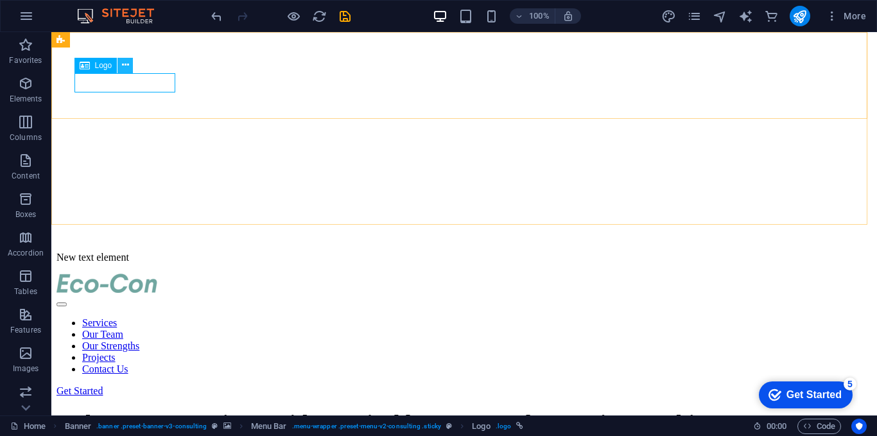
click at [125, 69] on icon at bounding box center [125, 64] width 7 height 13
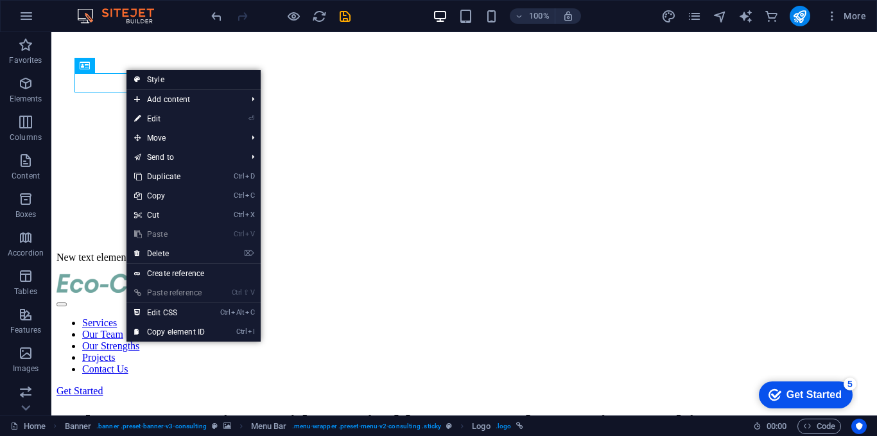
click at [161, 76] on link "Style" at bounding box center [194, 79] width 134 height 19
select select "rem"
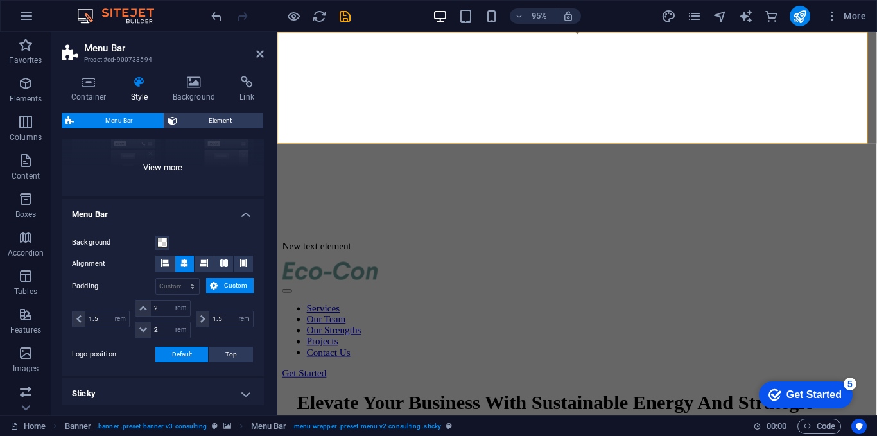
scroll to position [193, 0]
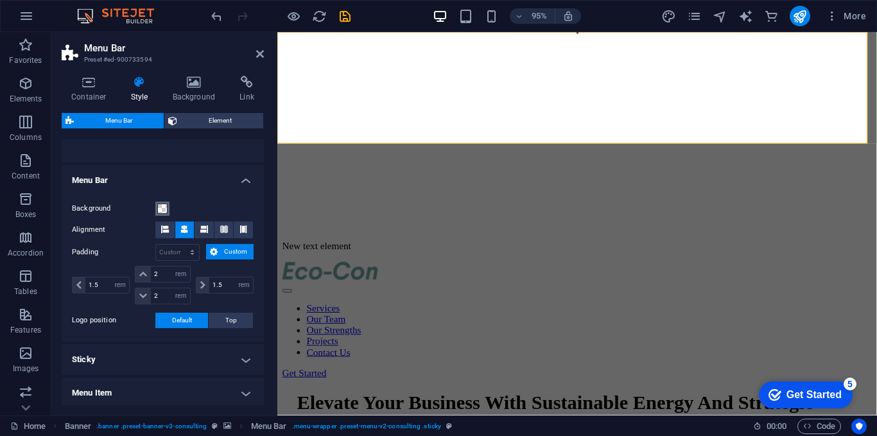
click at [159, 205] on span at bounding box center [162, 209] width 10 height 10
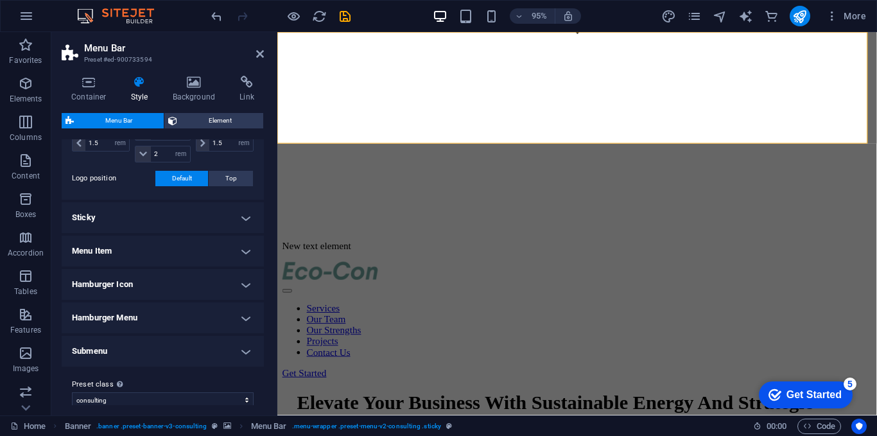
scroll to position [347, 0]
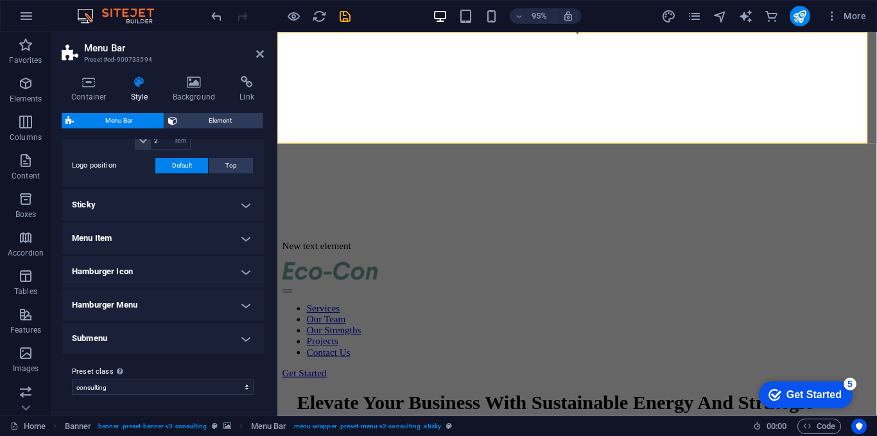
click at [204, 205] on h4 "Sticky" at bounding box center [163, 204] width 202 height 31
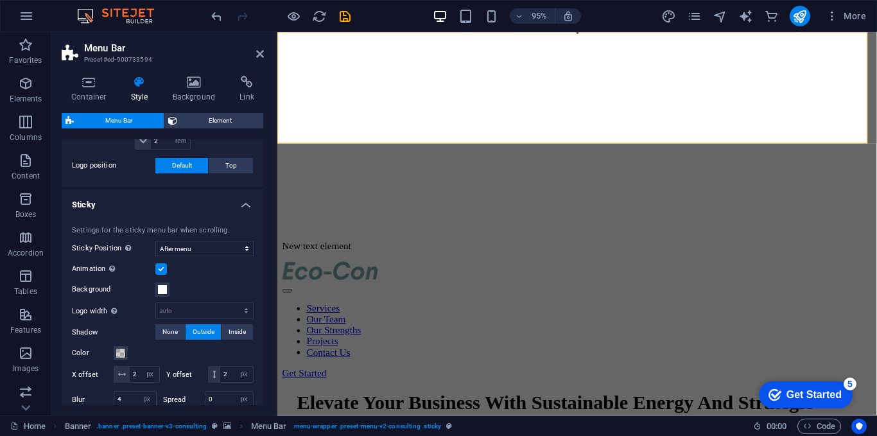
click at [204, 205] on h4 "Sticky" at bounding box center [163, 200] width 202 height 23
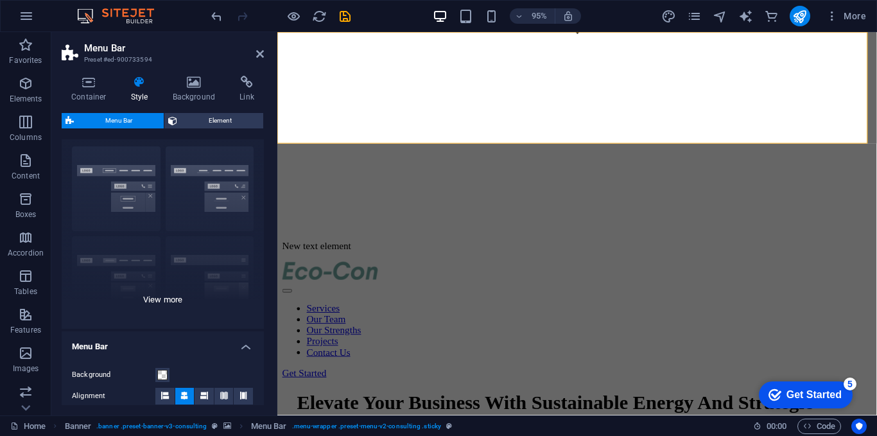
scroll to position [0, 0]
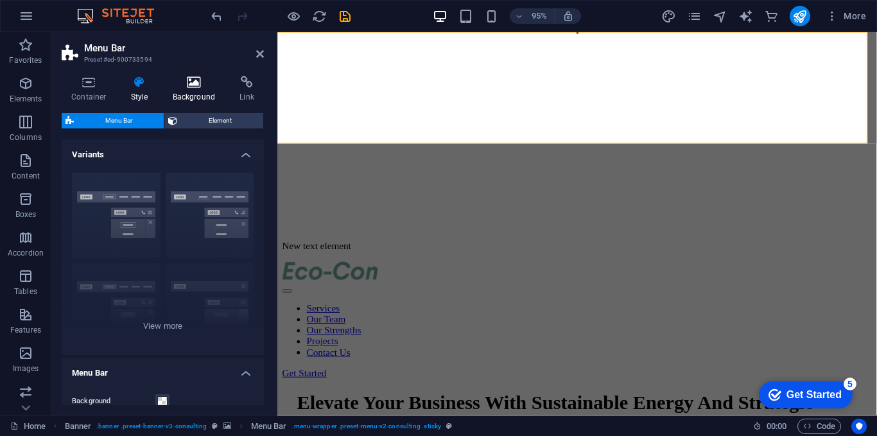
click at [204, 86] on icon at bounding box center [194, 82] width 62 height 13
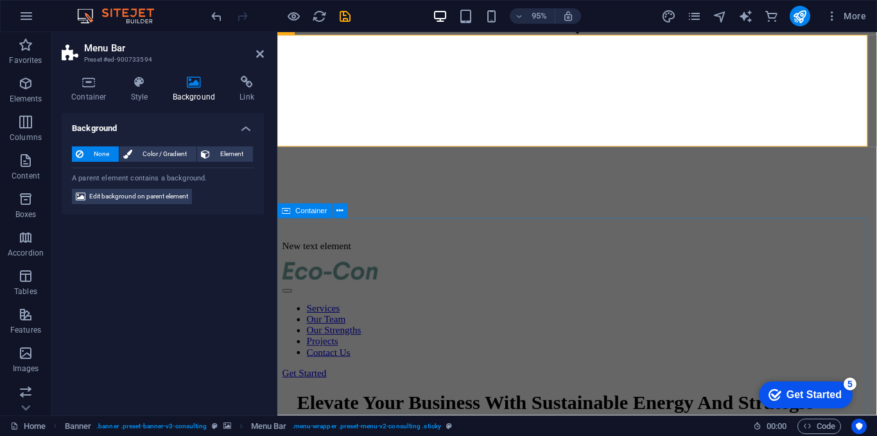
scroll to position [257, 0]
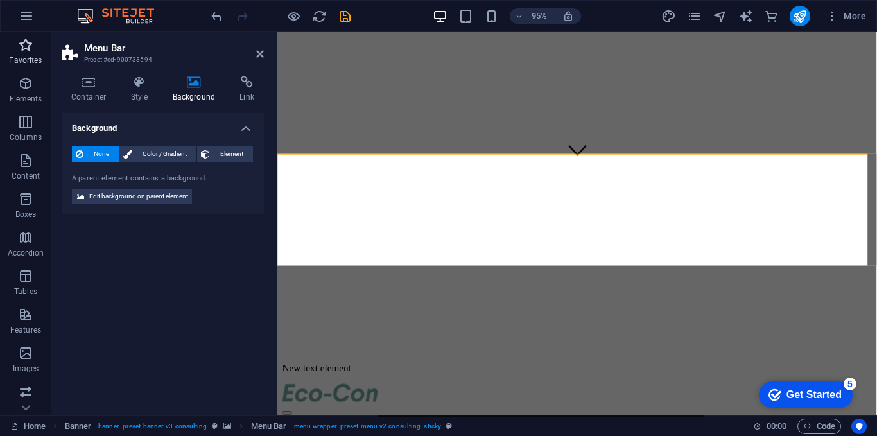
click at [22, 62] on p "Favorites" at bounding box center [25, 60] width 33 height 10
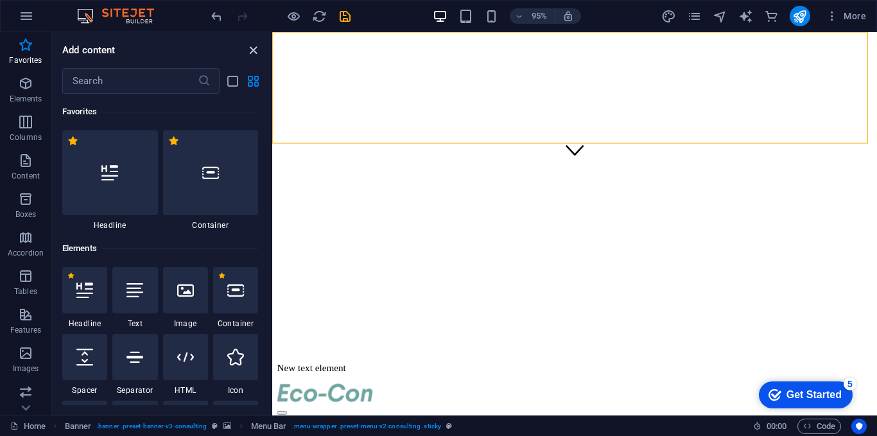
click at [249, 49] on icon "close panel" at bounding box center [253, 50] width 15 height 15
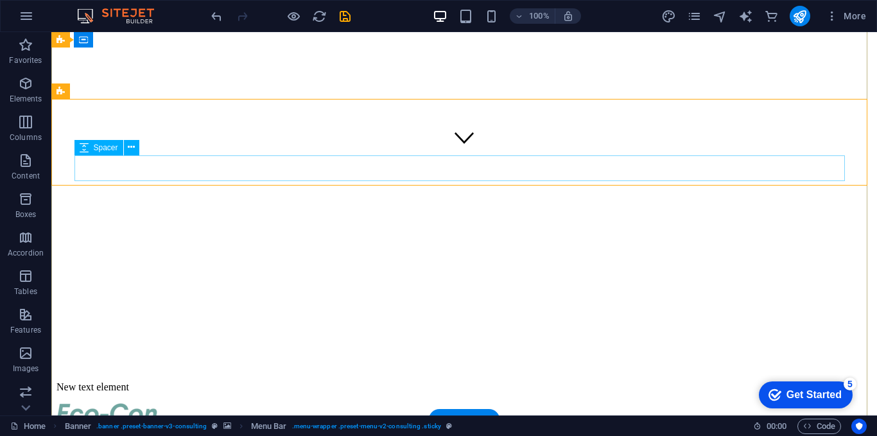
scroll to position [128, 0]
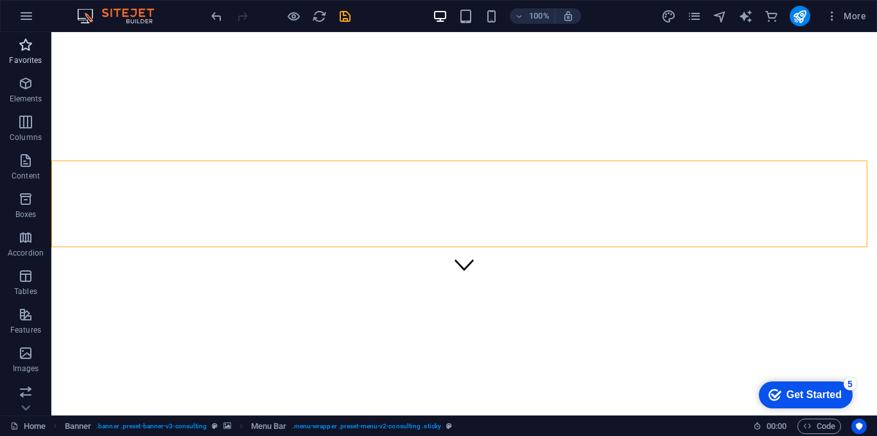
click at [17, 59] on p "Favorites" at bounding box center [25, 60] width 33 height 10
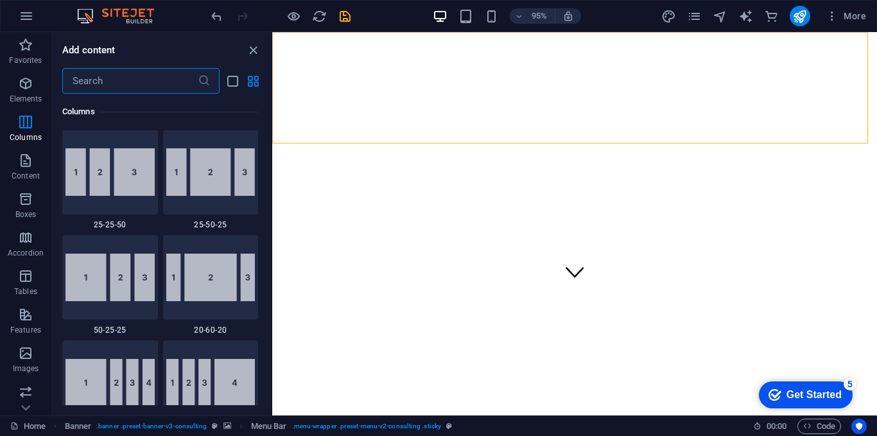
scroll to position [1284, 0]
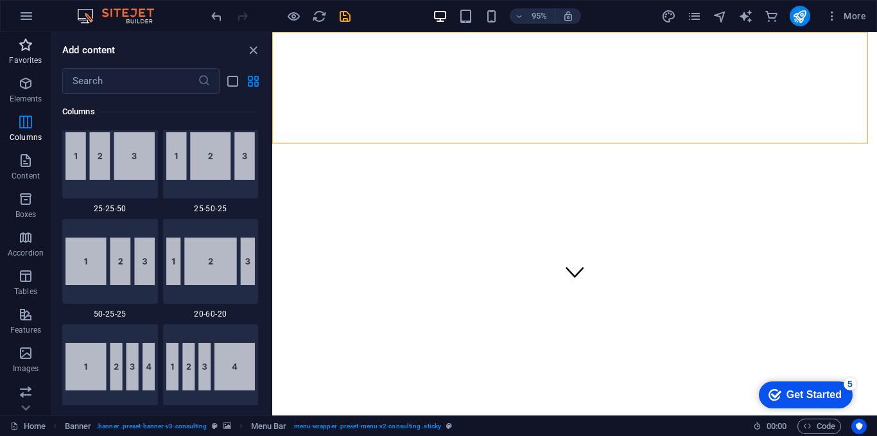
click at [22, 49] on icon "button" at bounding box center [25, 44] width 15 height 15
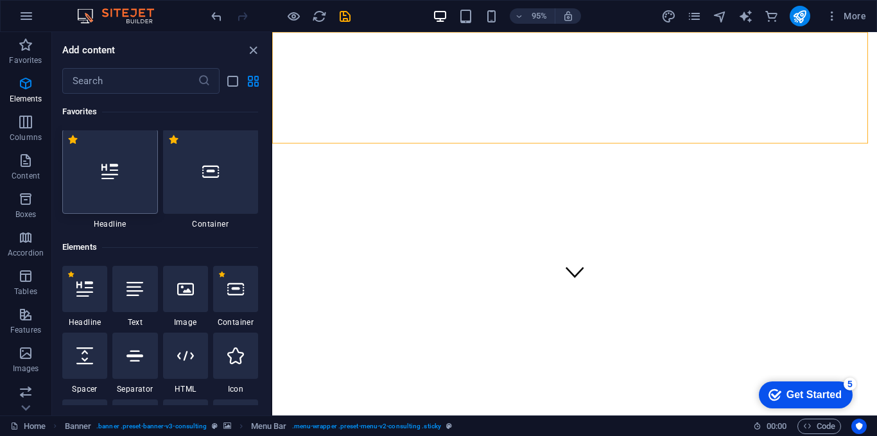
scroll to position [0, 0]
click at [257, 48] on icon "close panel" at bounding box center [253, 50] width 15 height 15
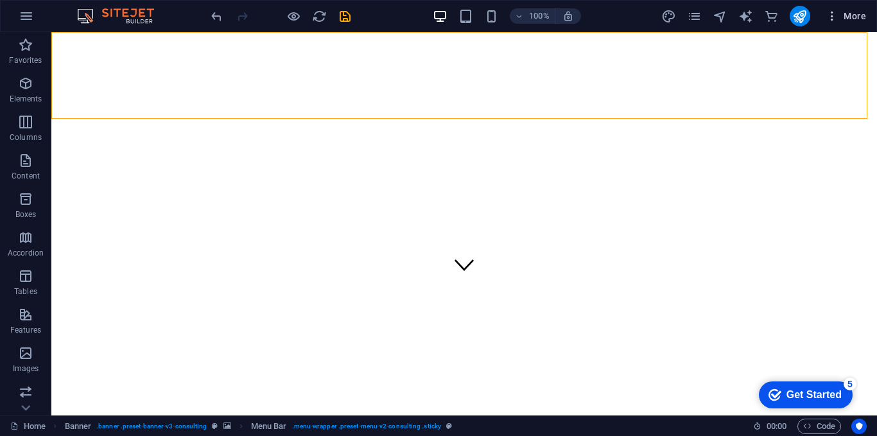
click at [851, 18] on span "More" at bounding box center [846, 16] width 40 height 13
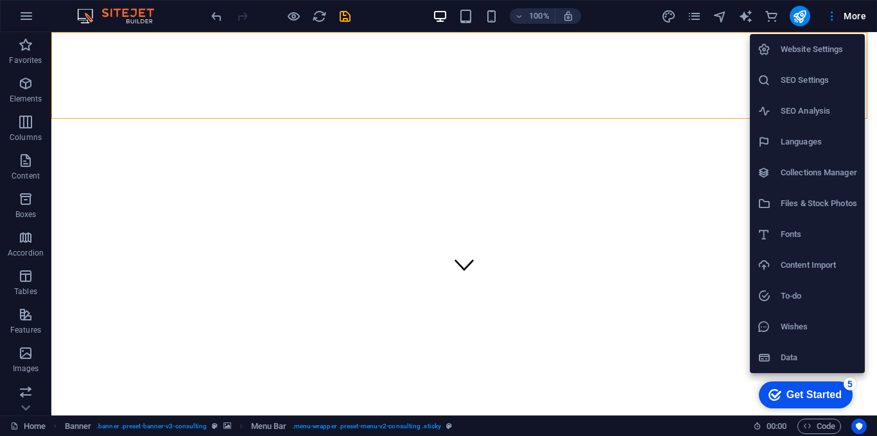
click at [671, 15] on div at bounding box center [438, 218] width 877 height 436
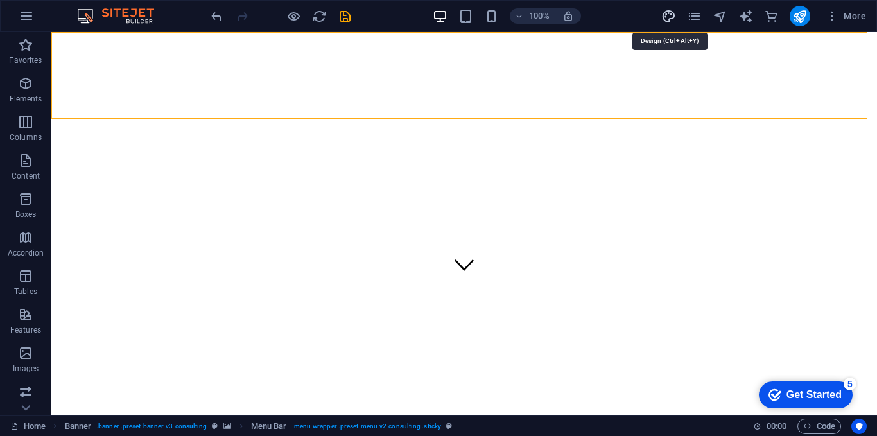
click at [665, 16] on icon "design" at bounding box center [668, 16] width 15 height 15
select select "px"
select select "400"
select select "px"
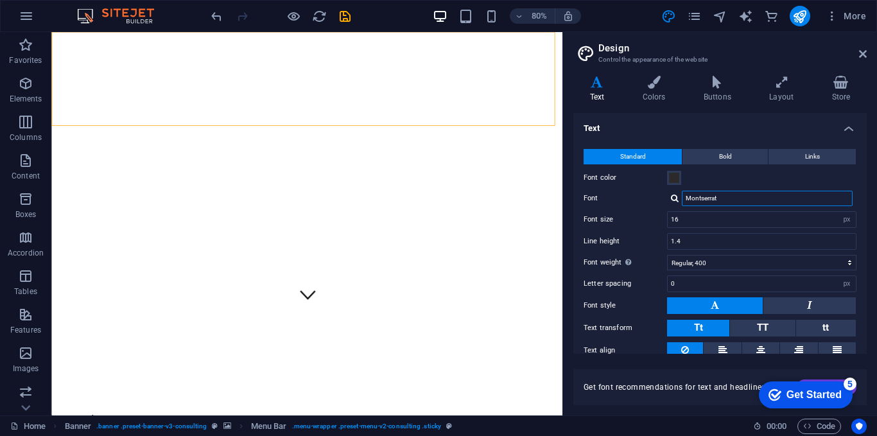
click at [734, 197] on input "Montserrat" at bounding box center [767, 198] width 171 height 15
click at [858, 50] on h2 "Design" at bounding box center [732, 48] width 268 height 12
click at [862, 53] on icon at bounding box center [863, 54] width 8 height 10
